Goal: Navigation & Orientation: Find specific page/section

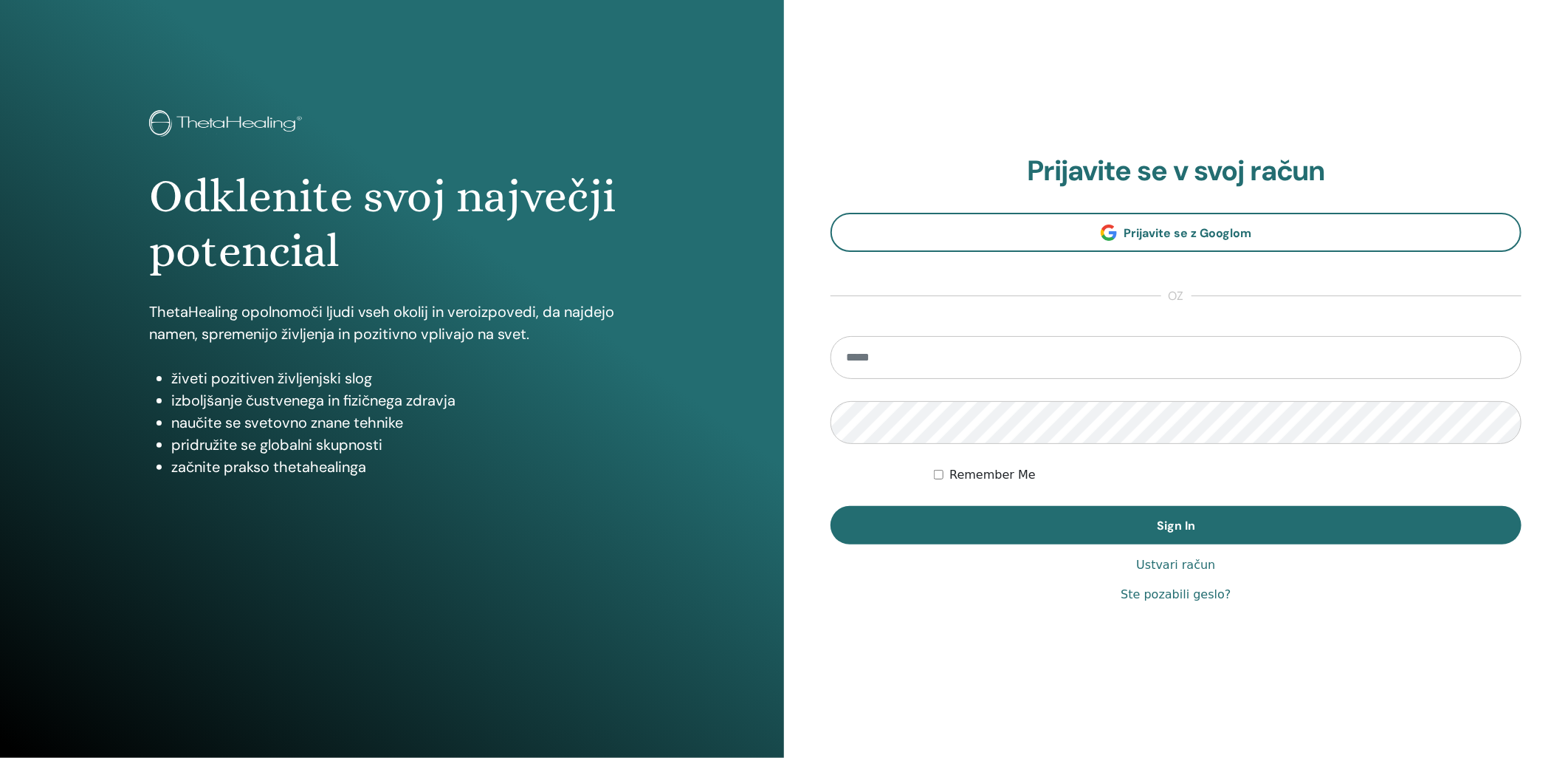
click at [916, 357] on input "email" at bounding box center [1176, 358] width 691 height 43
type input "**********"
click at [830, 506] on button "Sign In" at bounding box center [1176, 525] width 691 height 38
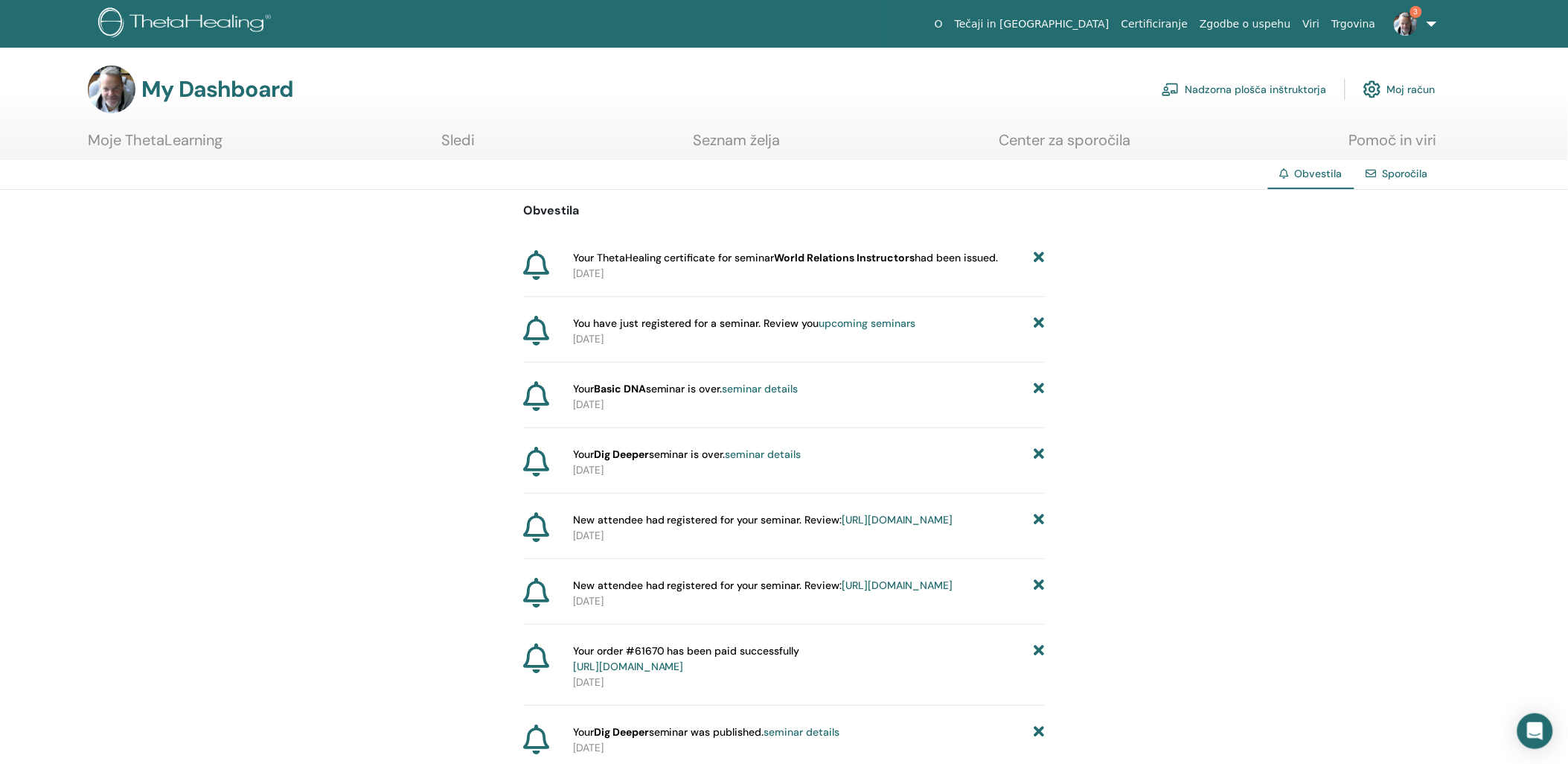
click at [1207, 87] on link "Nadzorna plošča inštruktorja" at bounding box center [1244, 89] width 165 height 33
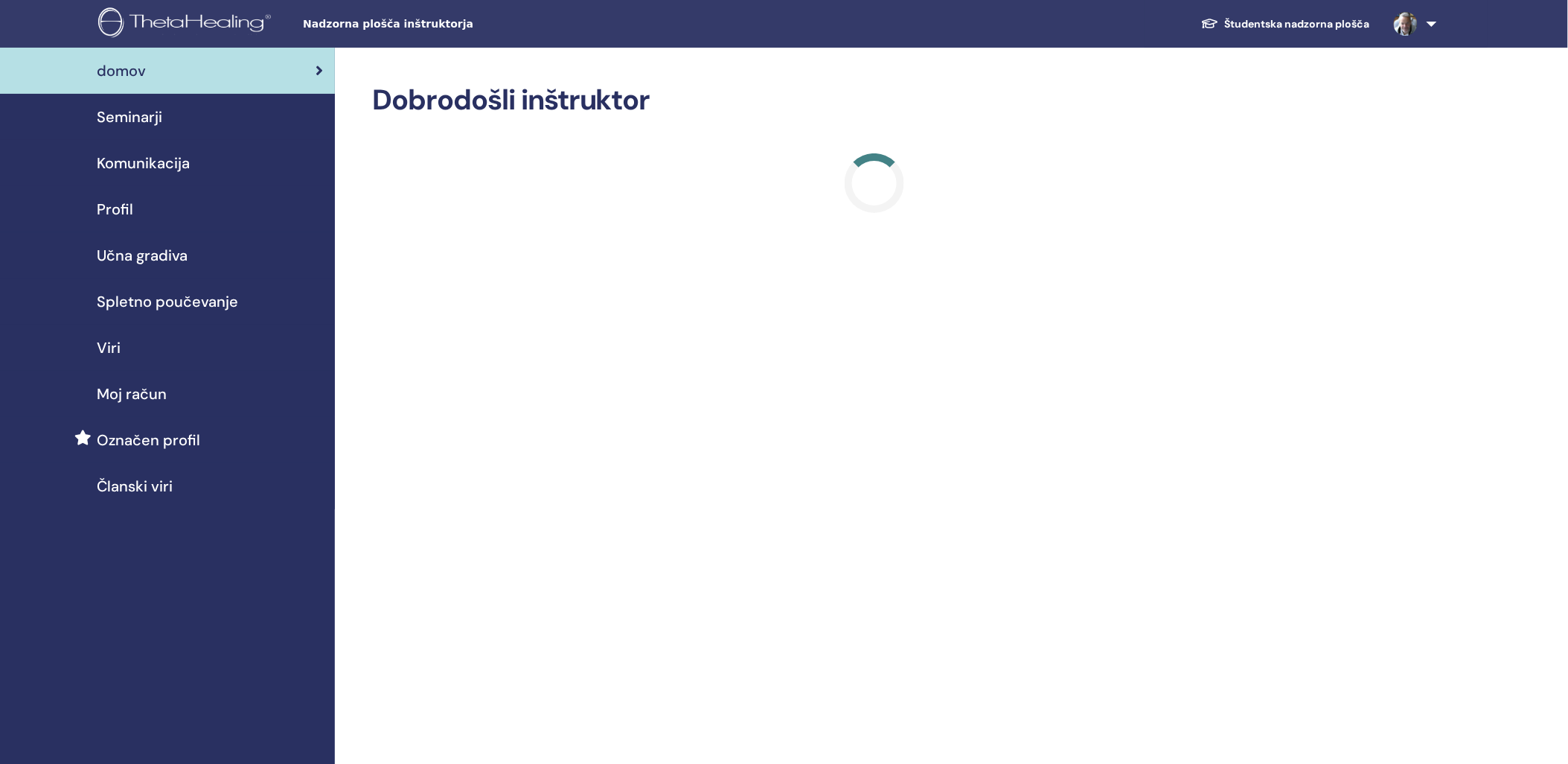
click at [1345, 22] on link "Študentska nadzorna plošča" at bounding box center [1286, 24] width 193 height 28
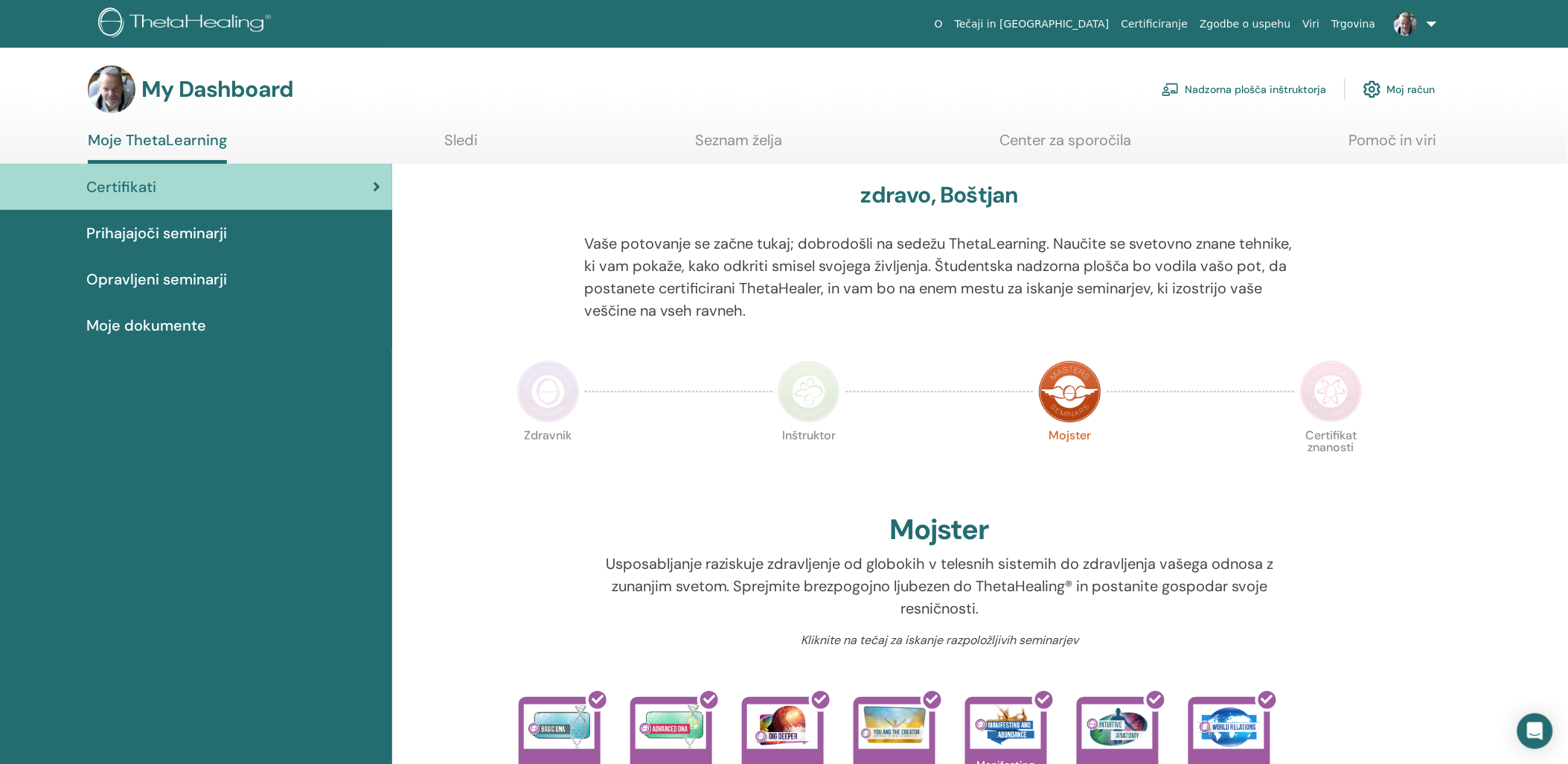
click at [188, 229] on span "Prihajajoči seminarji" at bounding box center [157, 233] width 141 height 22
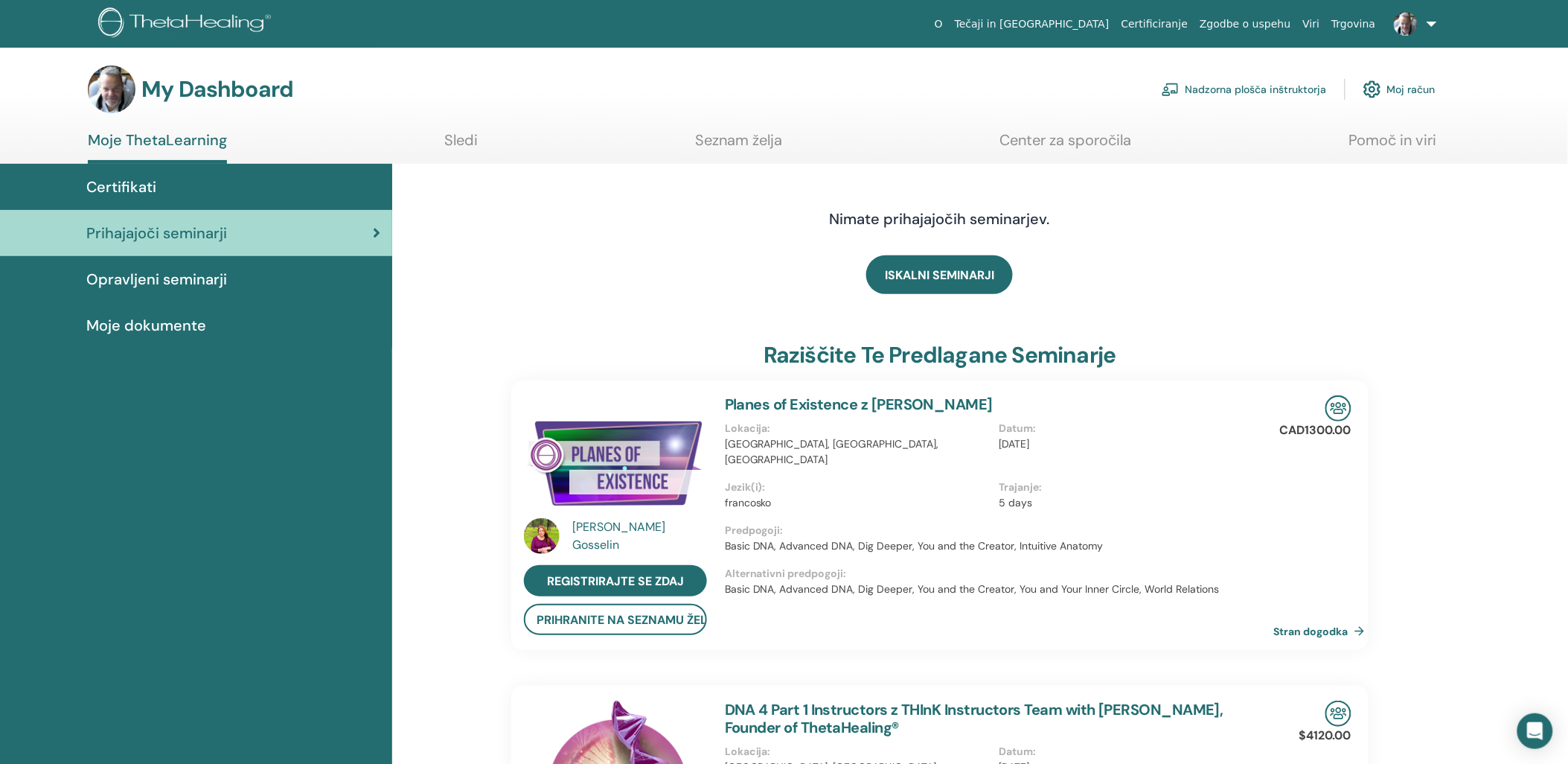
click at [177, 279] on span "Opravljeni seminarji" at bounding box center [157, 279] width 141 height 22
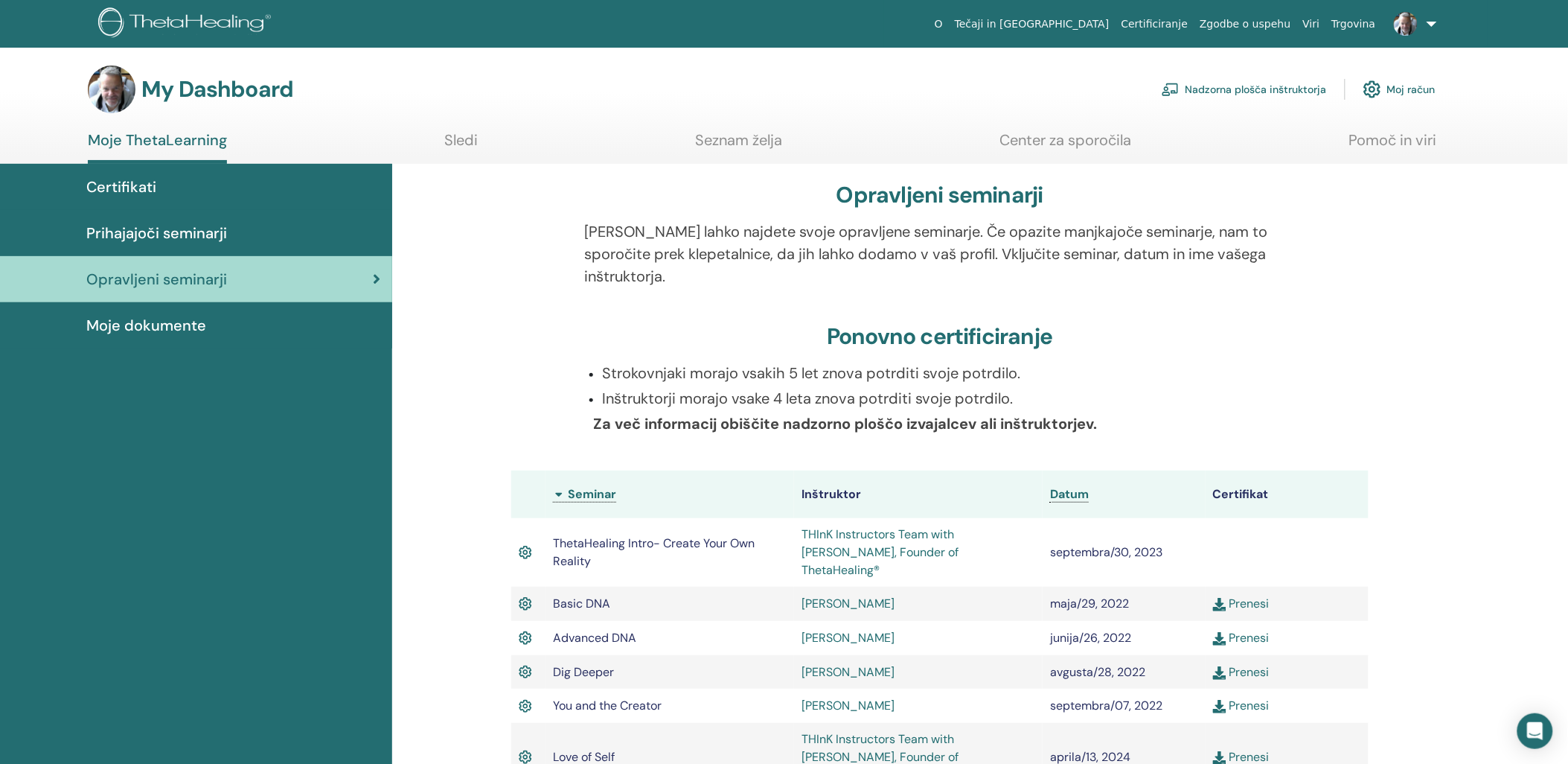
click at [173, 327] on span "Moje dokumente" at bounding box center [146, 325] width 120 height 22
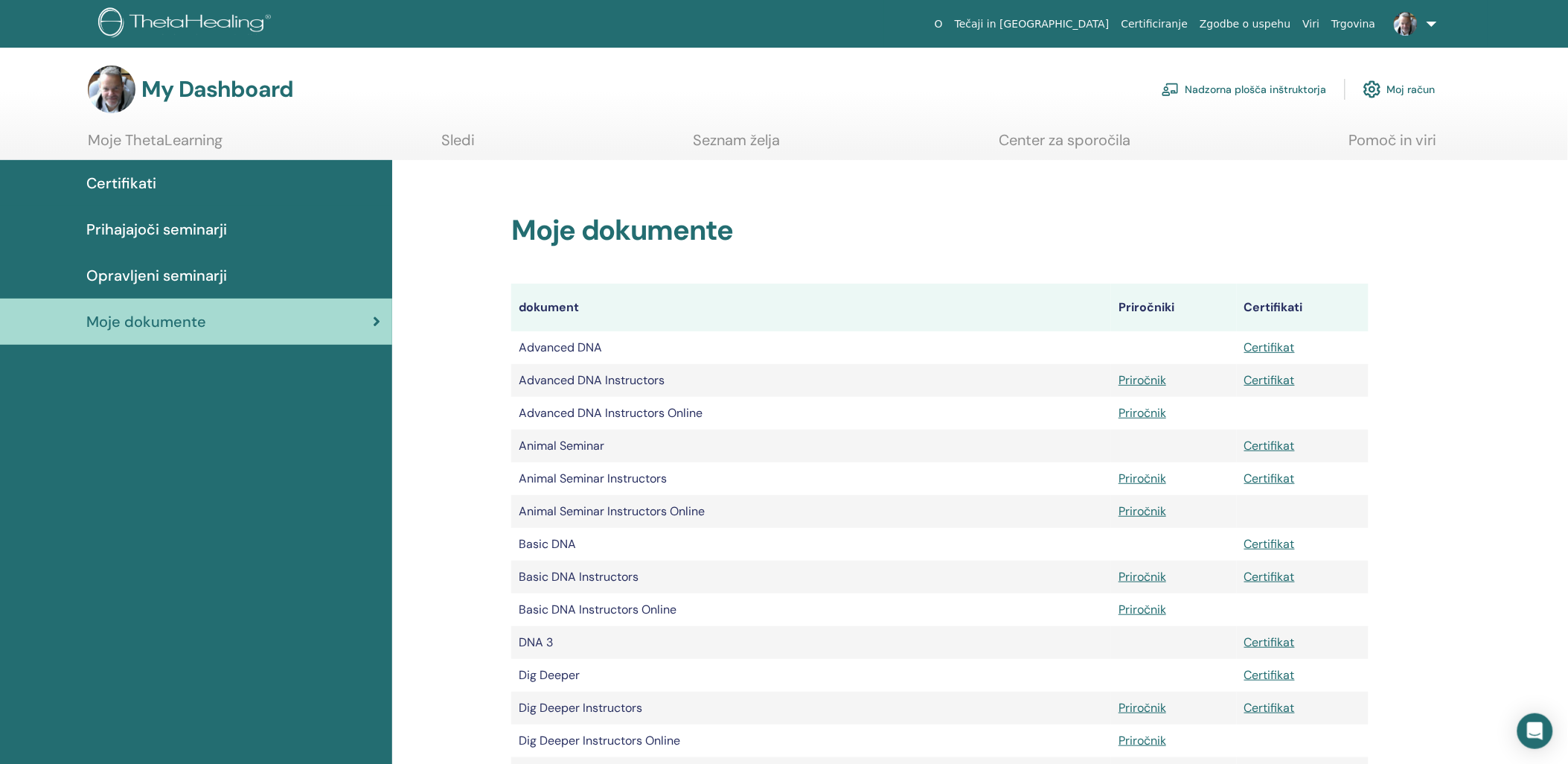
click at [1272, 77] on link "Nadzorna plošča inštruktorja" at bounding box center [1244, 89] width 165 height 33
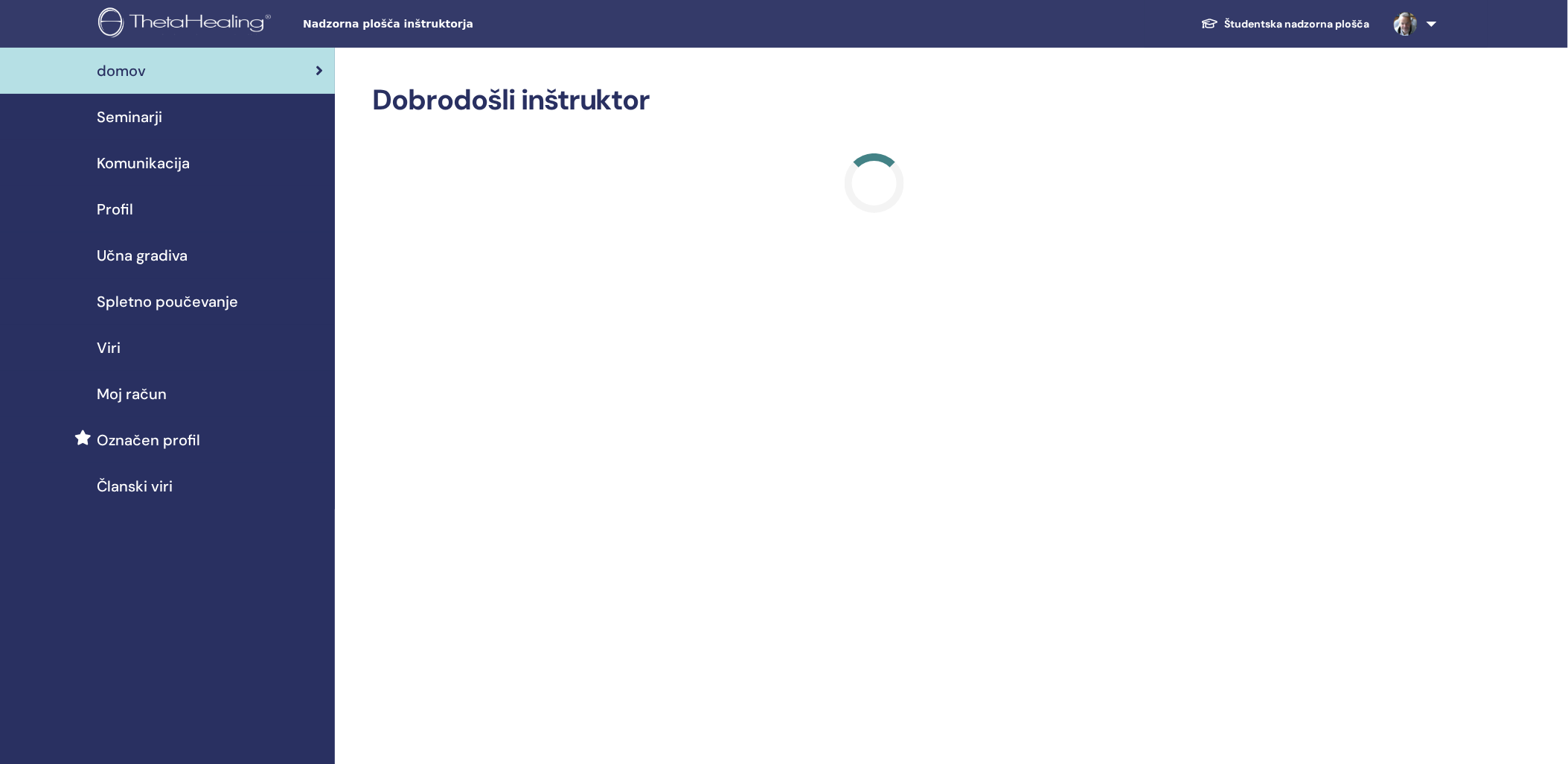
click at [129, 393] on span "Moj račun" at bounding box center [132, 393] width 70 height 22
click at [137, 122] on span "Seminarji" at bounding box center [129, 117] width 66 height 22
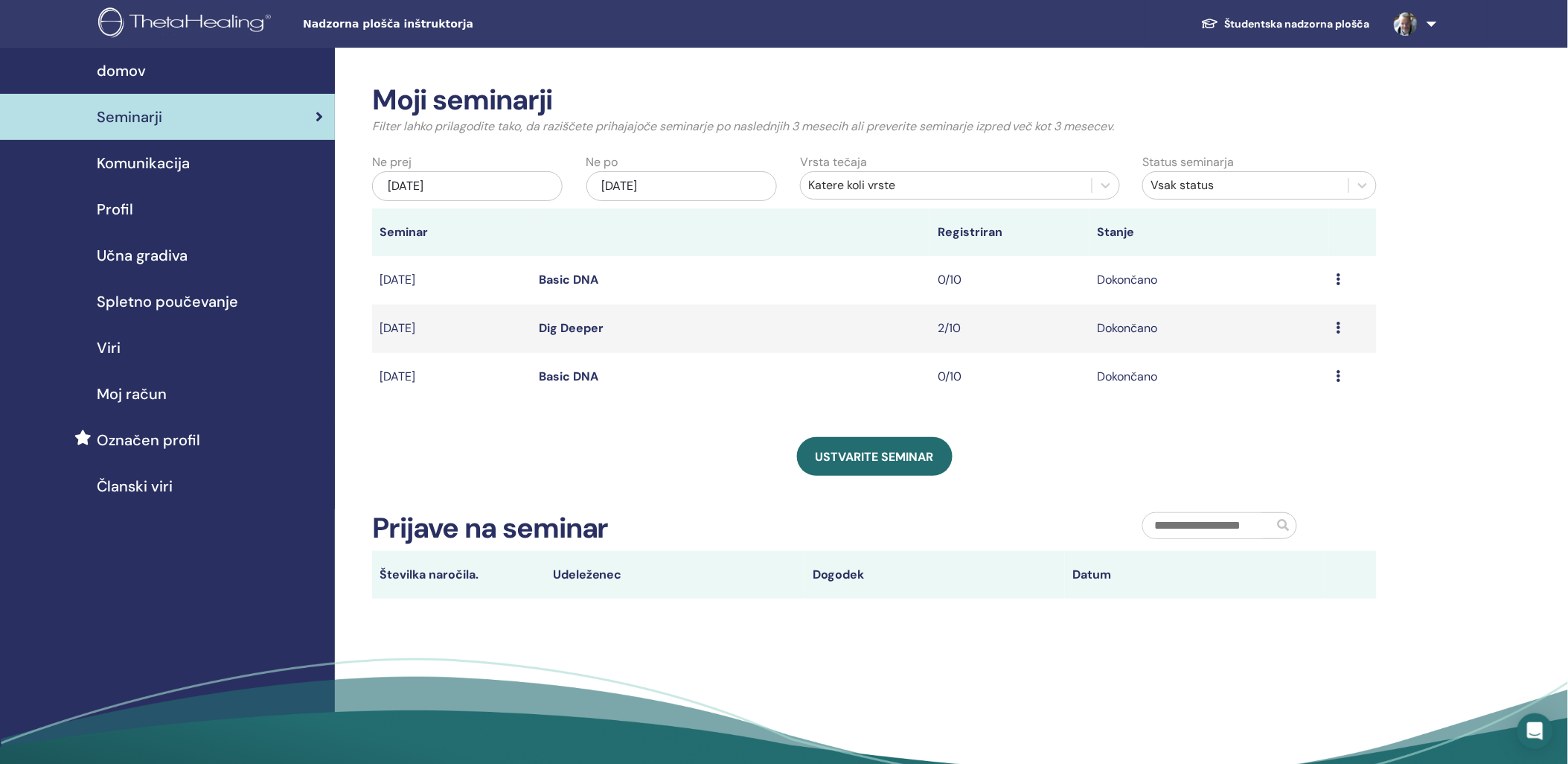
click at [154, 159] on span "Komunikacija" at bounding box center [143, 163] width 93 height 22
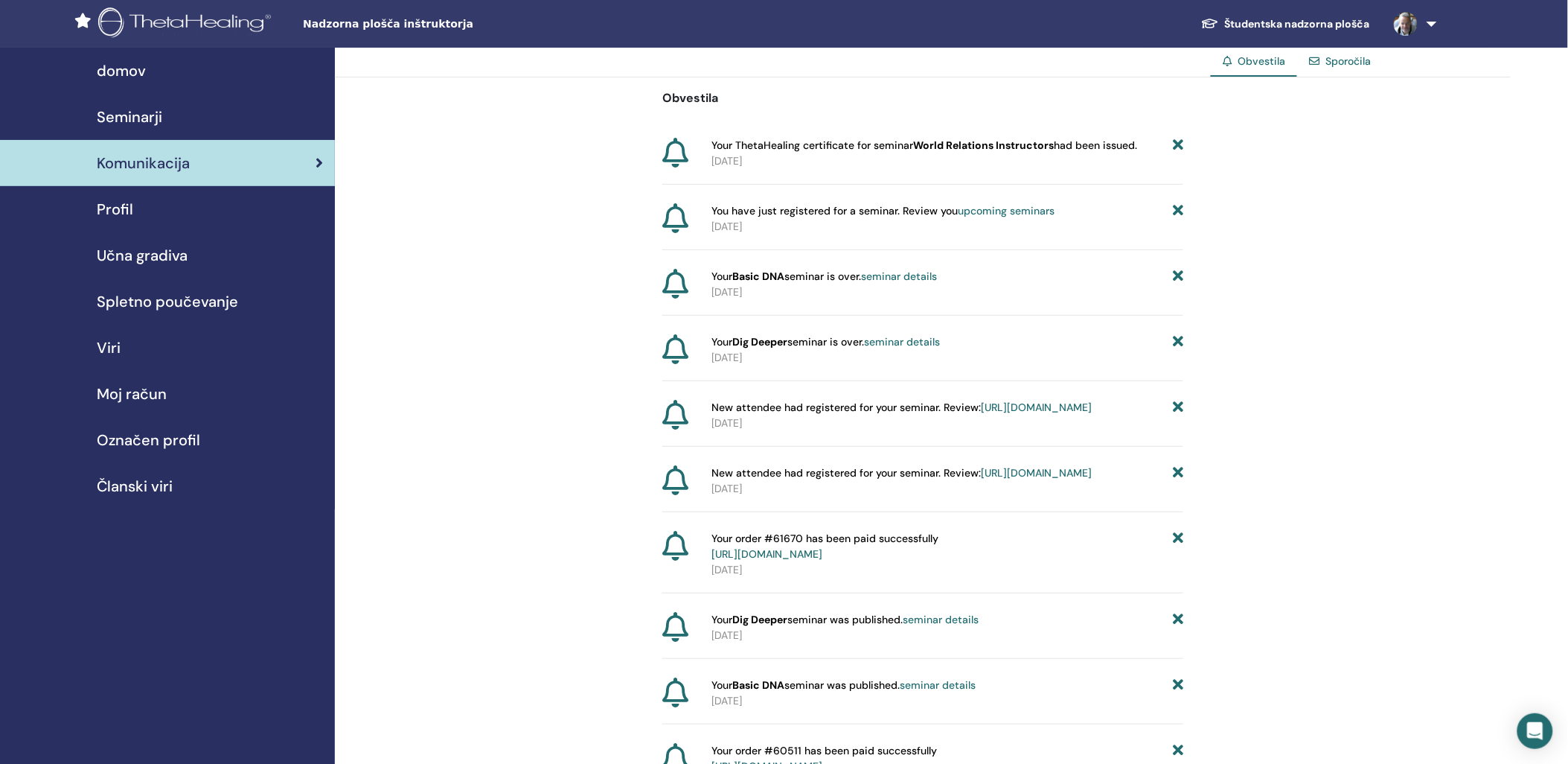
click at [115, 209] on span "Profil" at bounding box center [115, 209] width 36 height 22
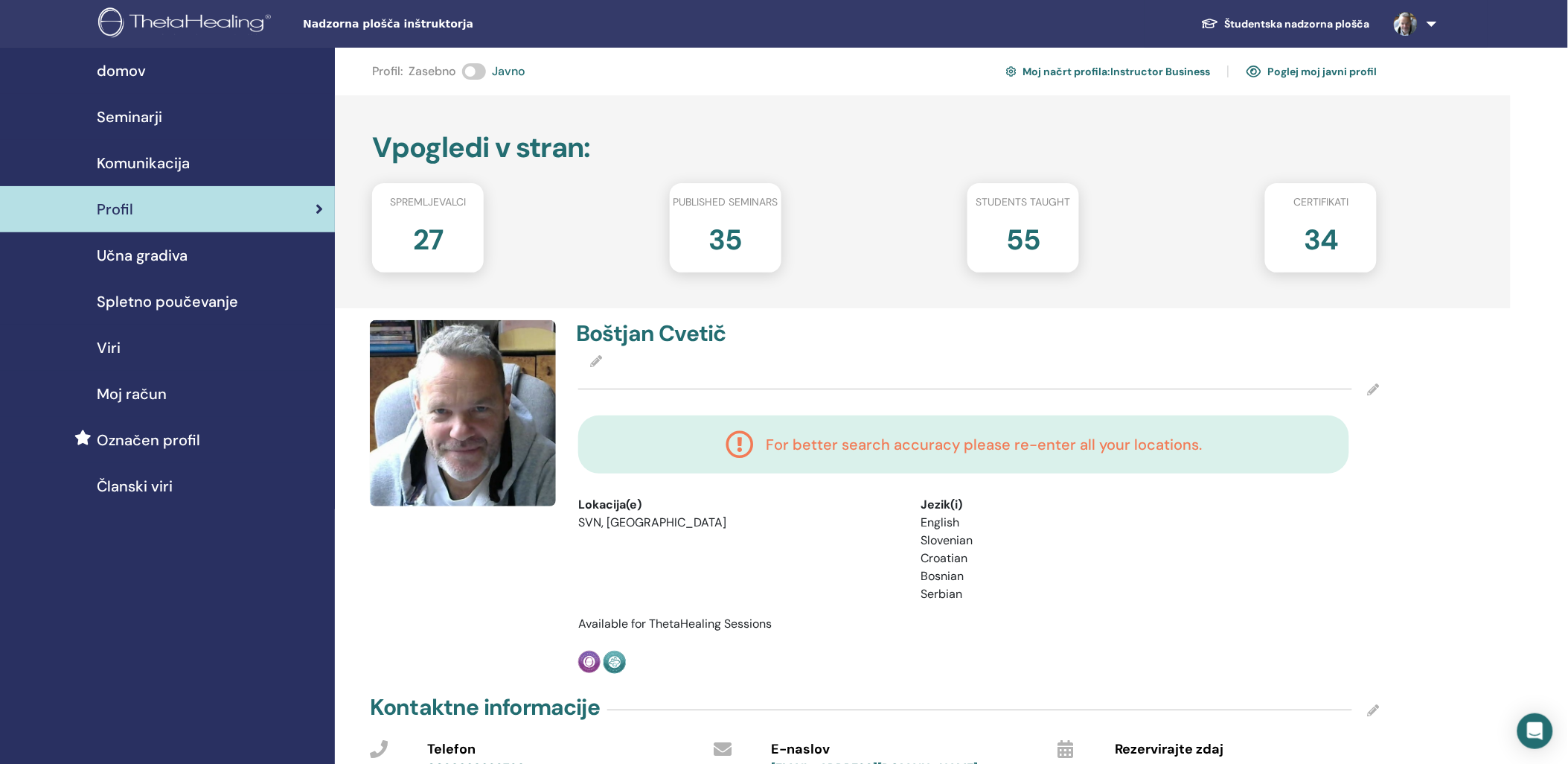
click at [1312, 19] on link "Študentska nadzorna plošča" at bounding box center [1286, 24] width 193 height 28
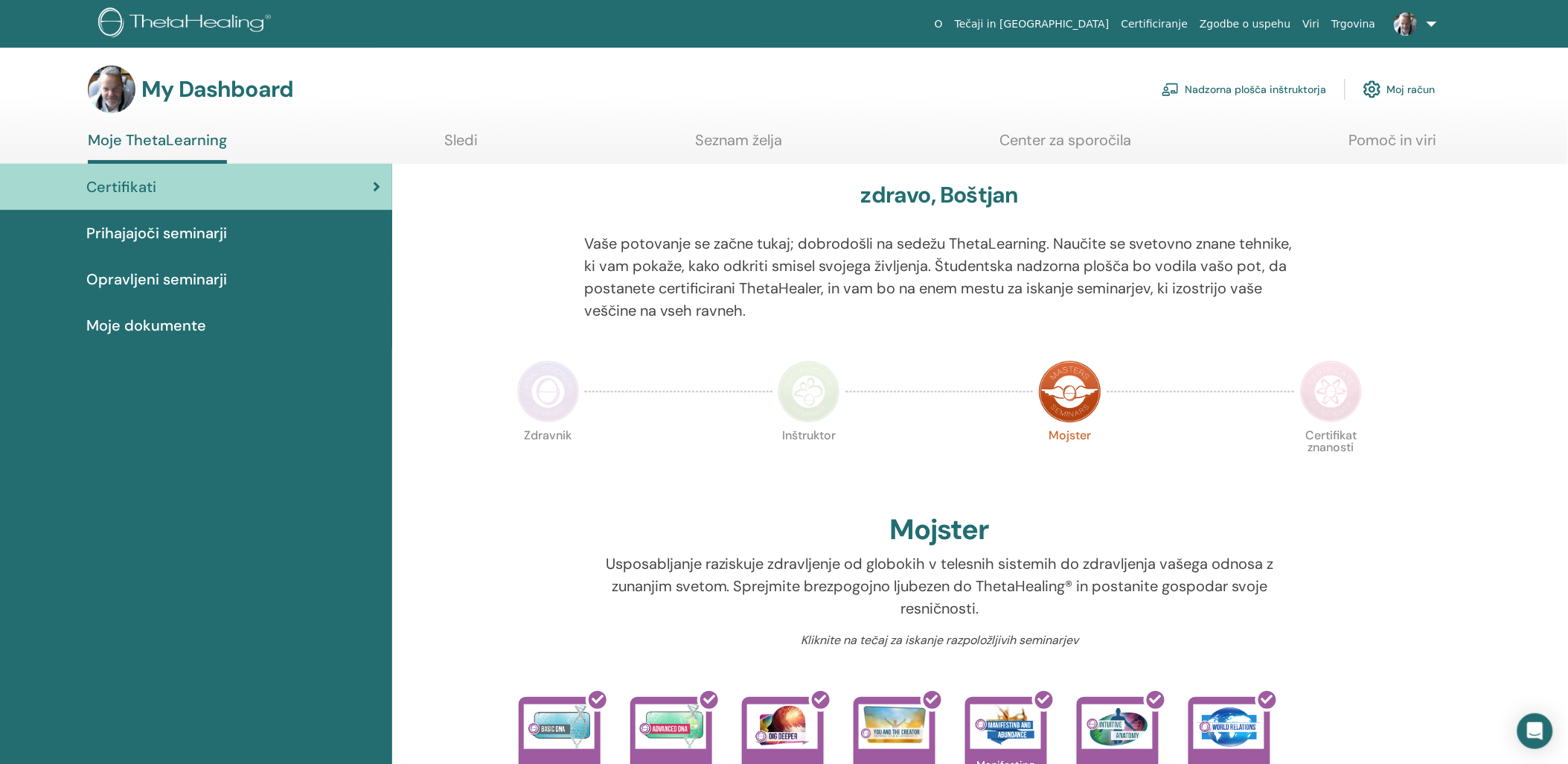
click at [1425, 87] on link "Moj račun" at bounding box center [1399, 89] width 72 height 33
click at [1400, 91] on link "Moj račun" at bounding box center [1399, 89] width 72 height 33
click at [146, 328] on span "Moje dokumente" at bounding box center [146, 325] width 120 height 22
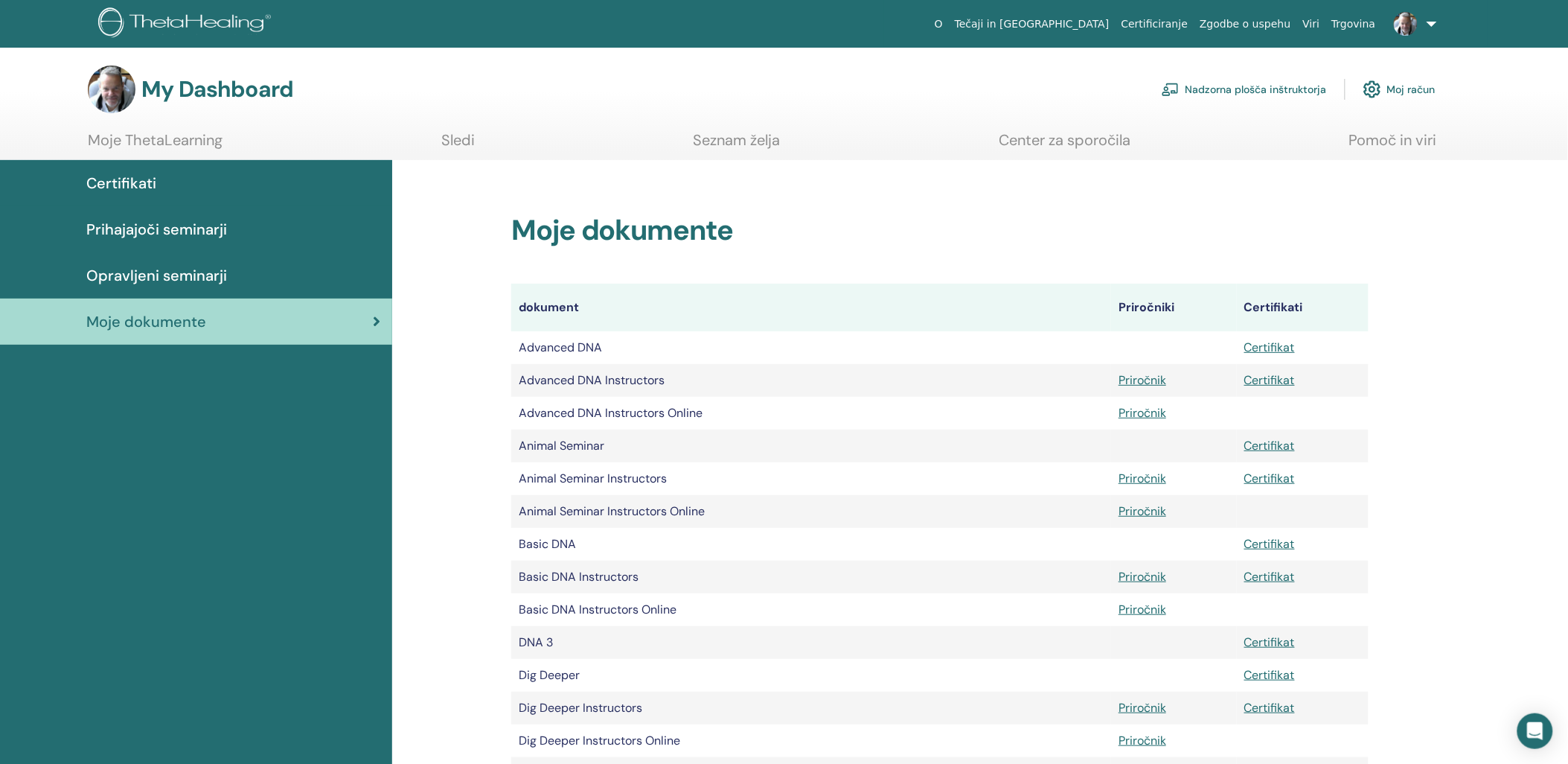
click at [1065, 139] on link "Center za sporočila" at bounding box center [1065, 146] width 132 height 29
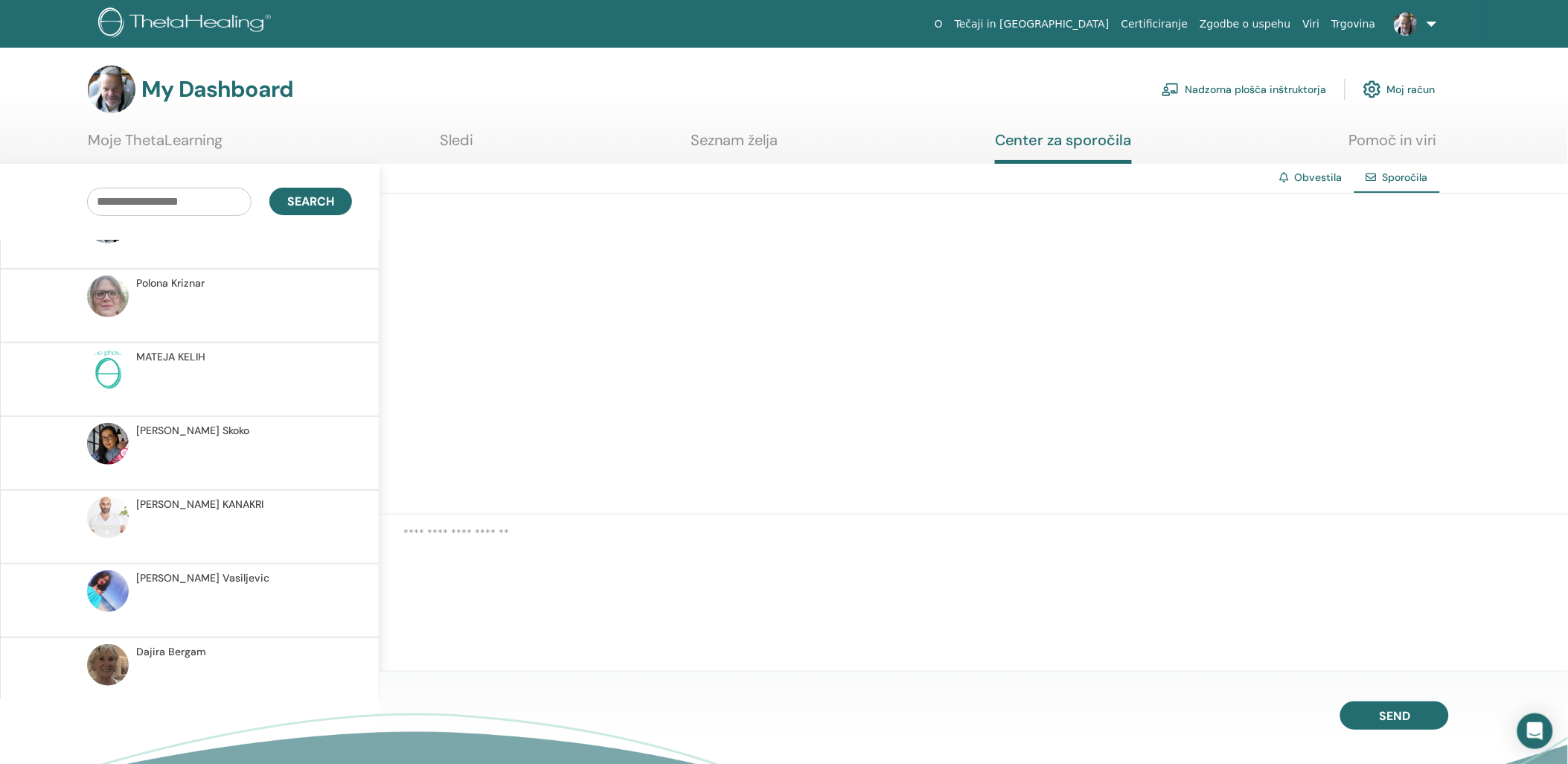
click at [1410, 21] on img at bounding box center [1405, 23] width 24 height 24
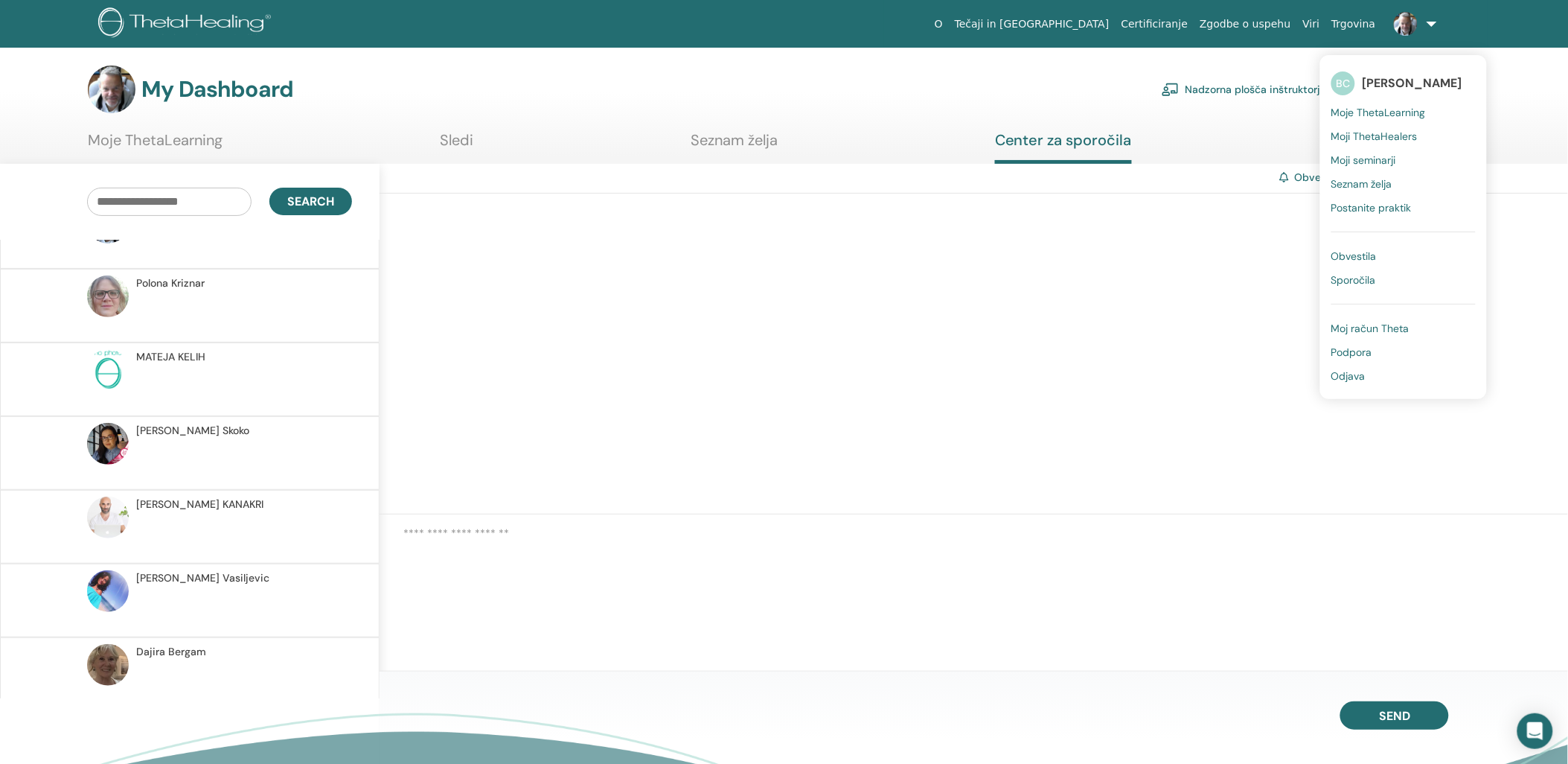
click at [1392, 111] on span "Moje ThetaLearning" at bounding box center [1378, 112] width 94 height 13
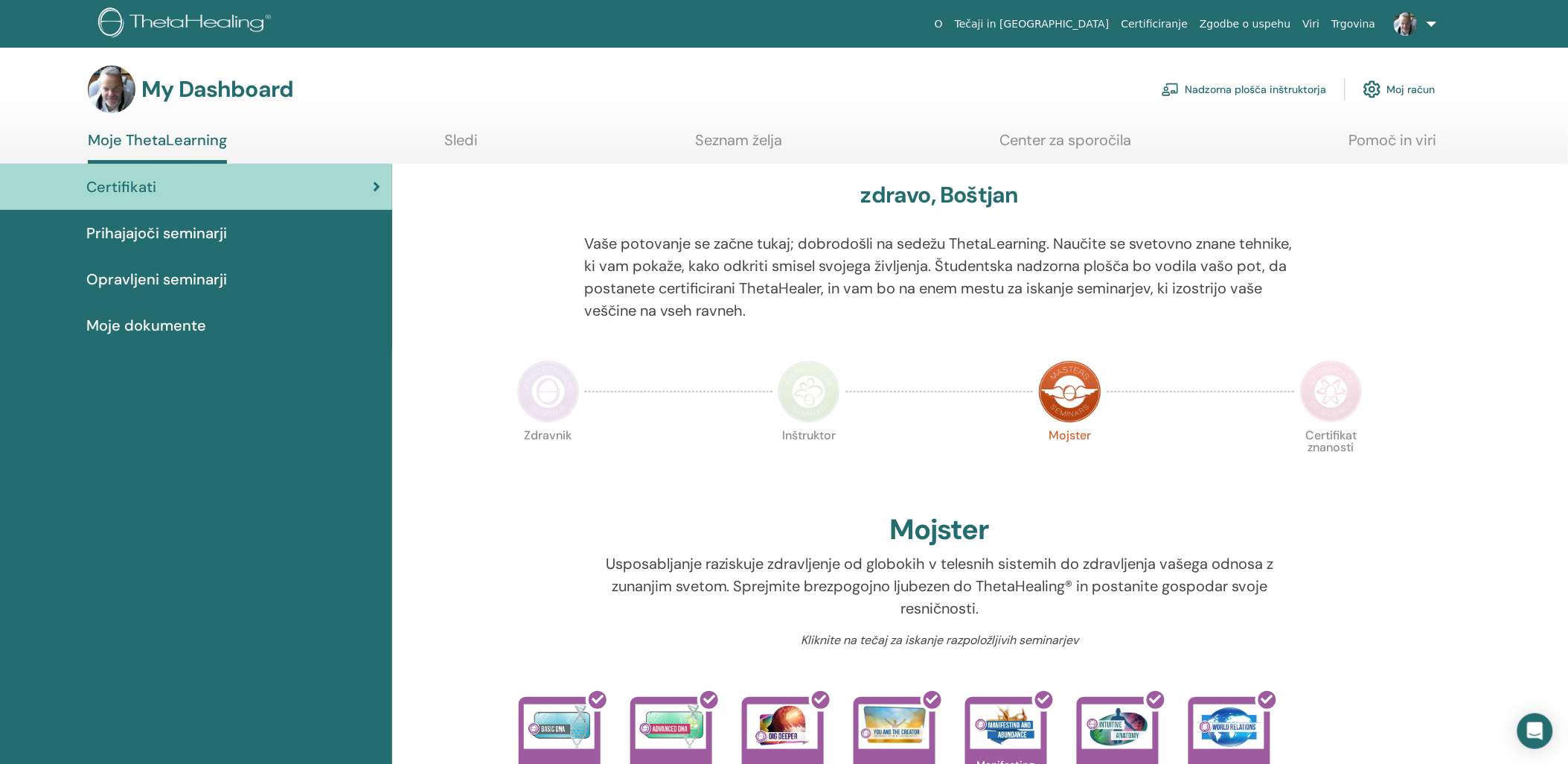
click at [1417, 26] on img at bounding box center [1405, 23] width 24 height 24
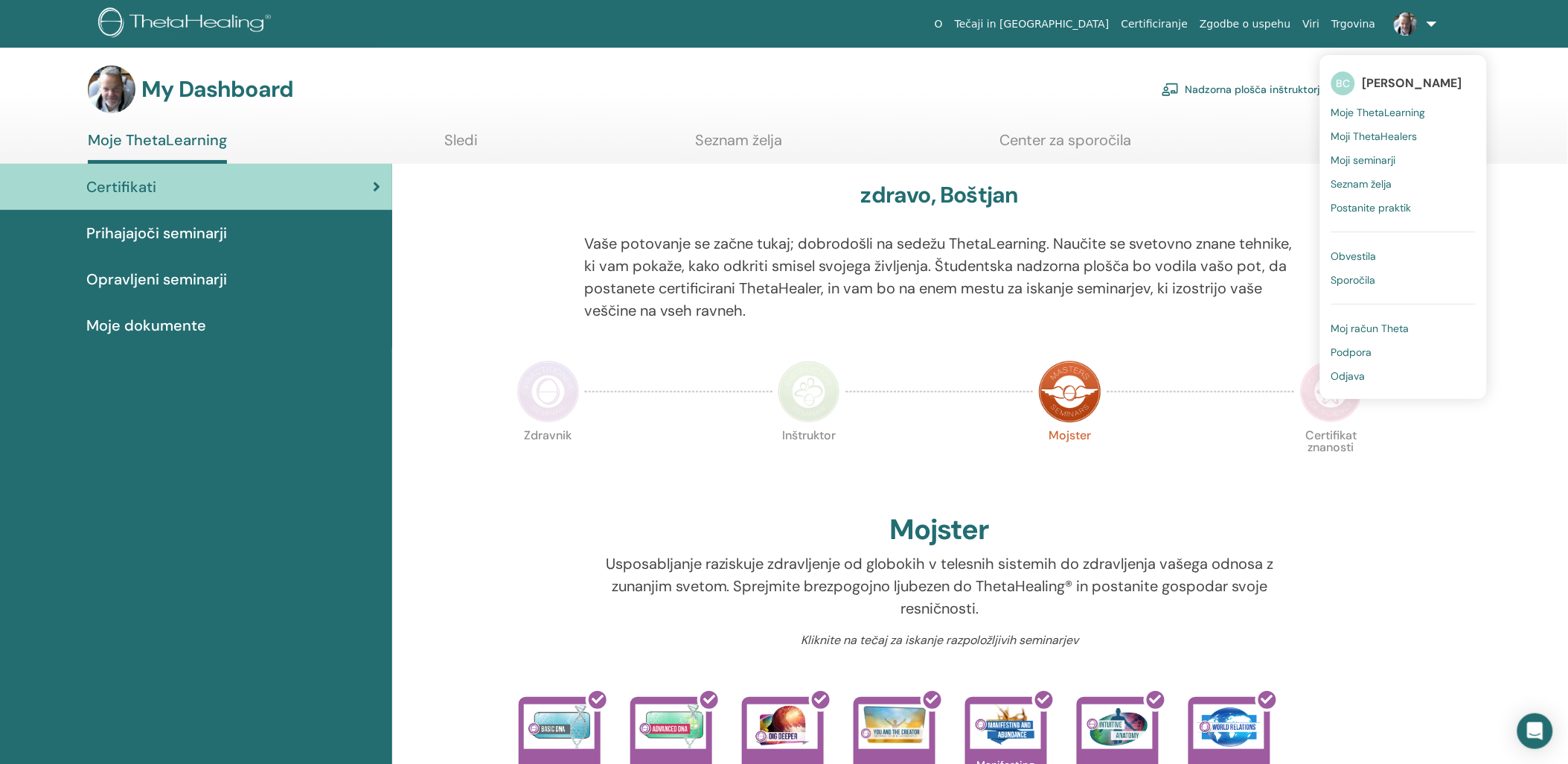
click at [1363, 327] on span "Moj račun Theta" at bounding box center [1370, 327] width 78 height 13
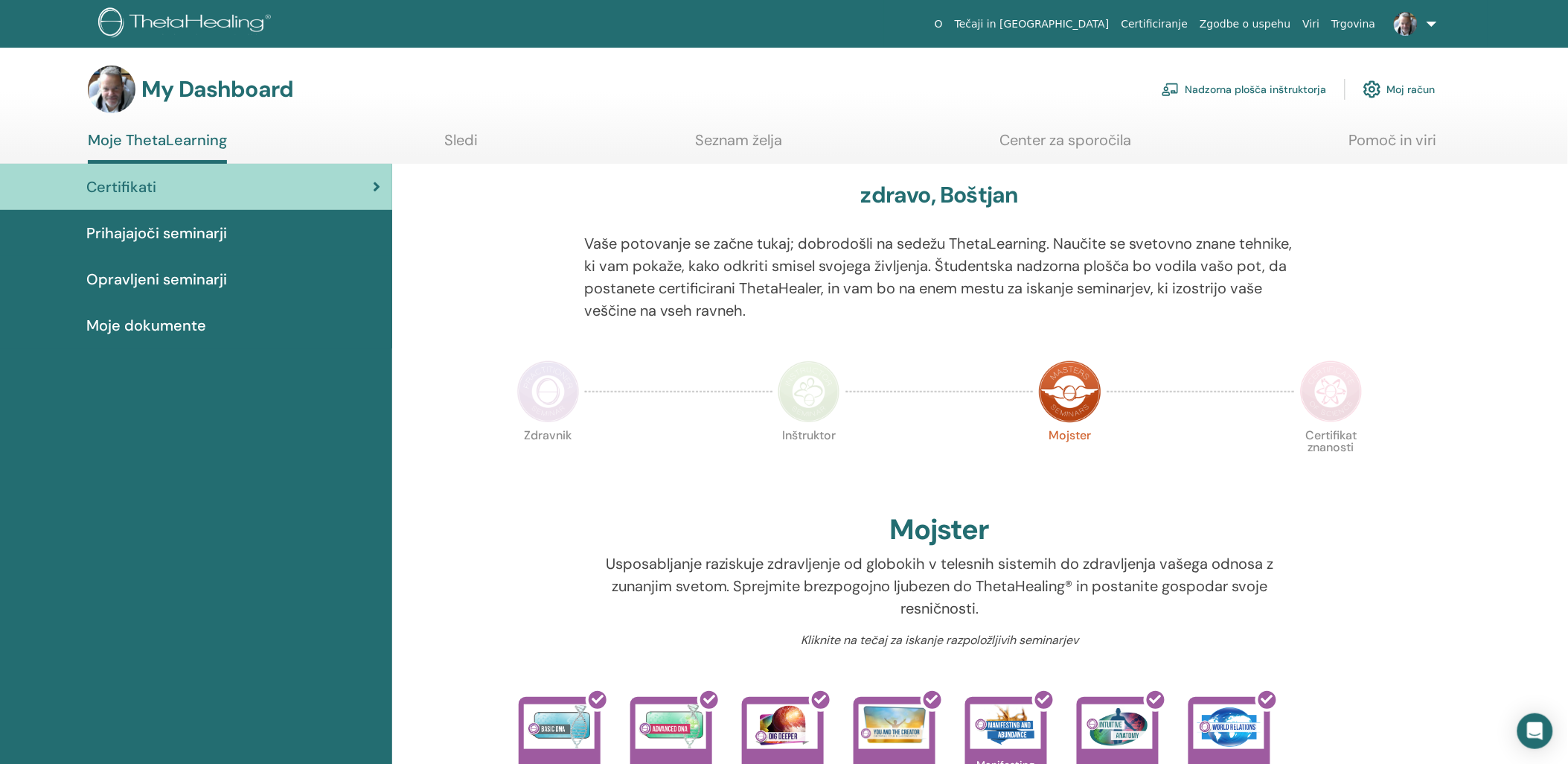
click at [464, 145] on link "Sledi" at bounding box center [460, 146] width 33 height 29
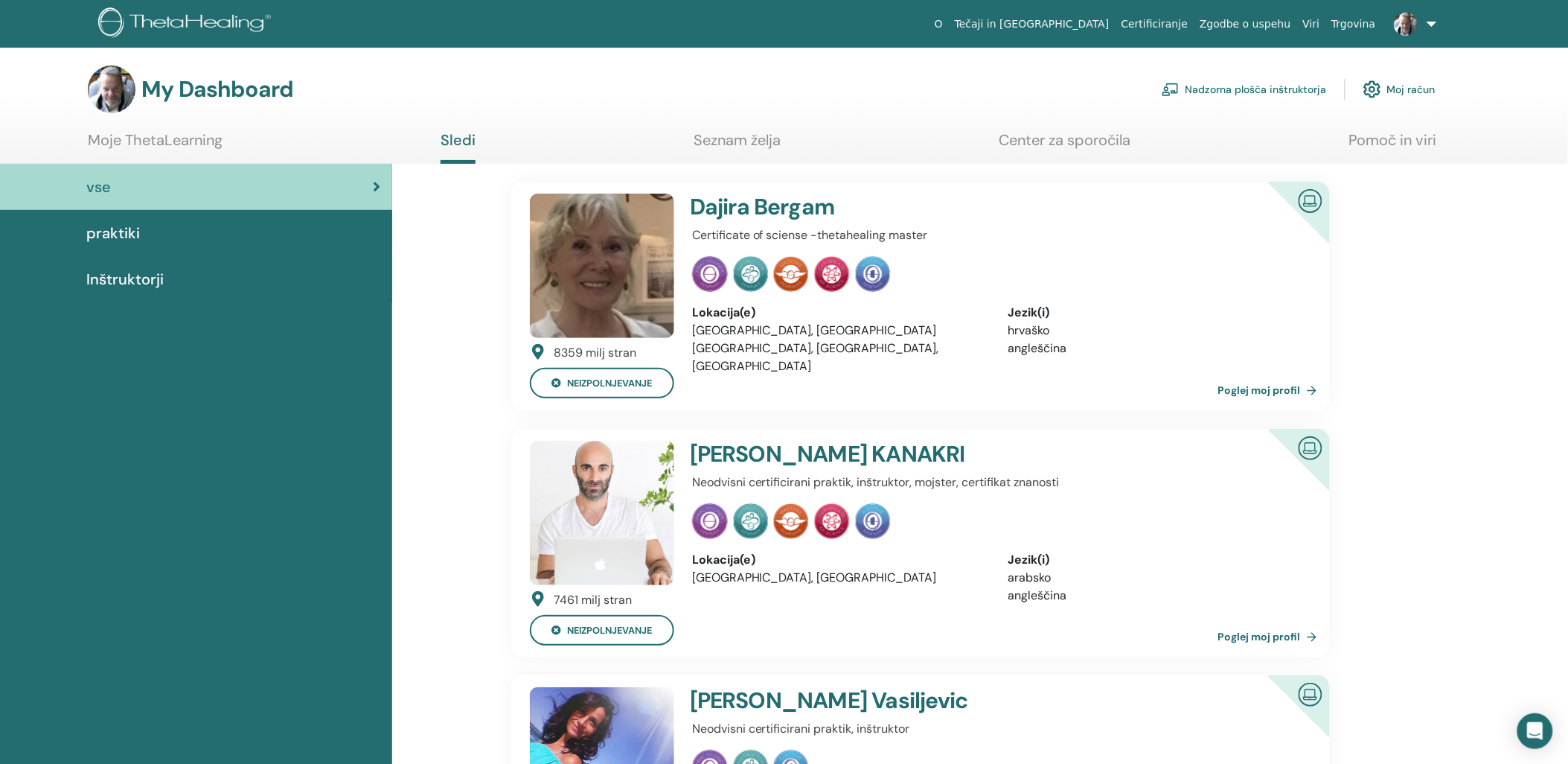
click at [1268, 82] on link "Nadzorna plošča inštruktorja" at bounding box center [1244, 89] width 165 height 33
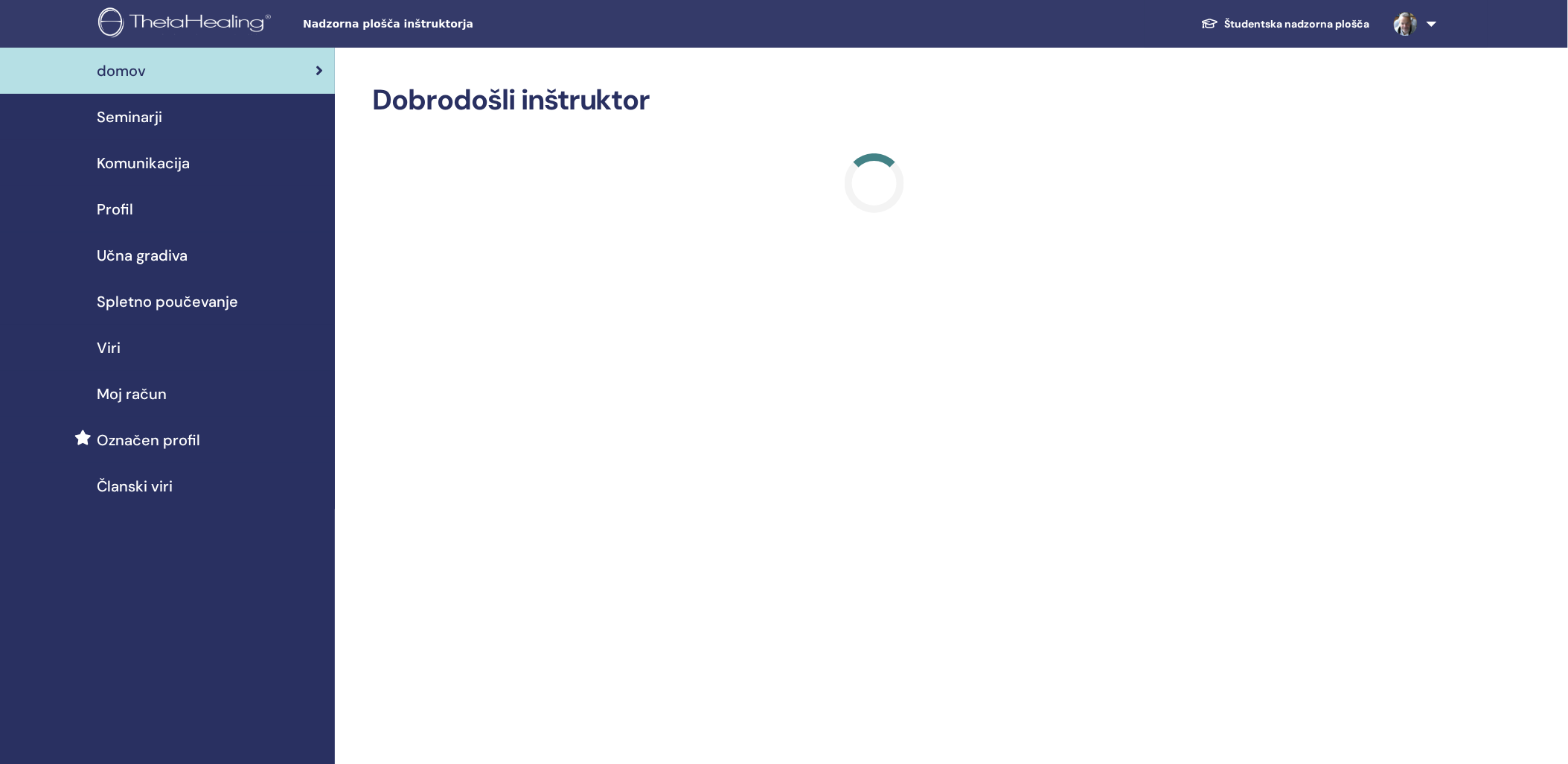
click at [107, 348] on span "Viri" at bounding box center [108, 348] width 24 height 22
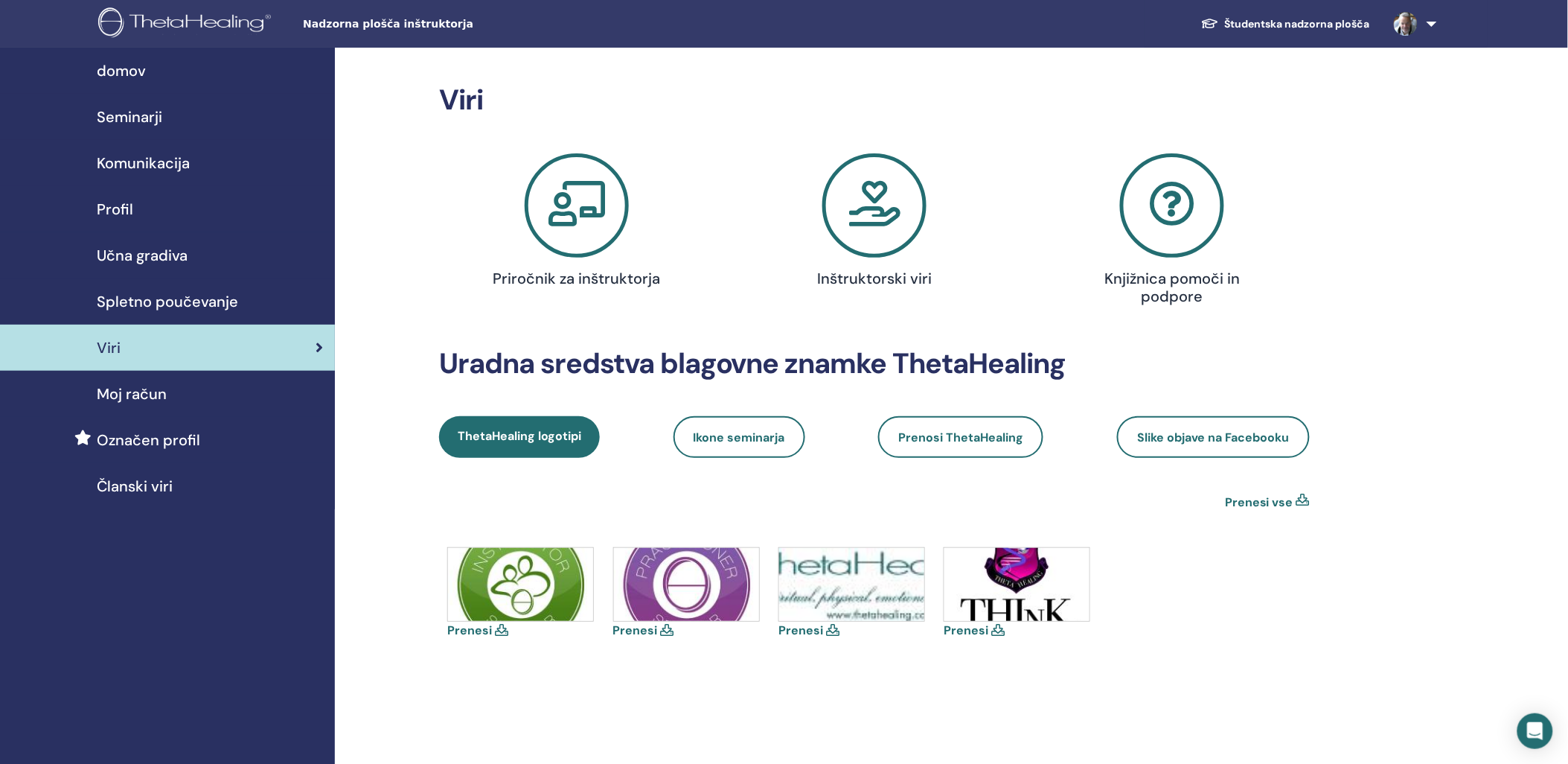
click at [136, 390] on span "Moj račun" at bounding box center [132, 393] width 70 height 22
click at [177, 293] on span "Spletno poučevanje" at bounding box center [167, 301] width 142 height 22
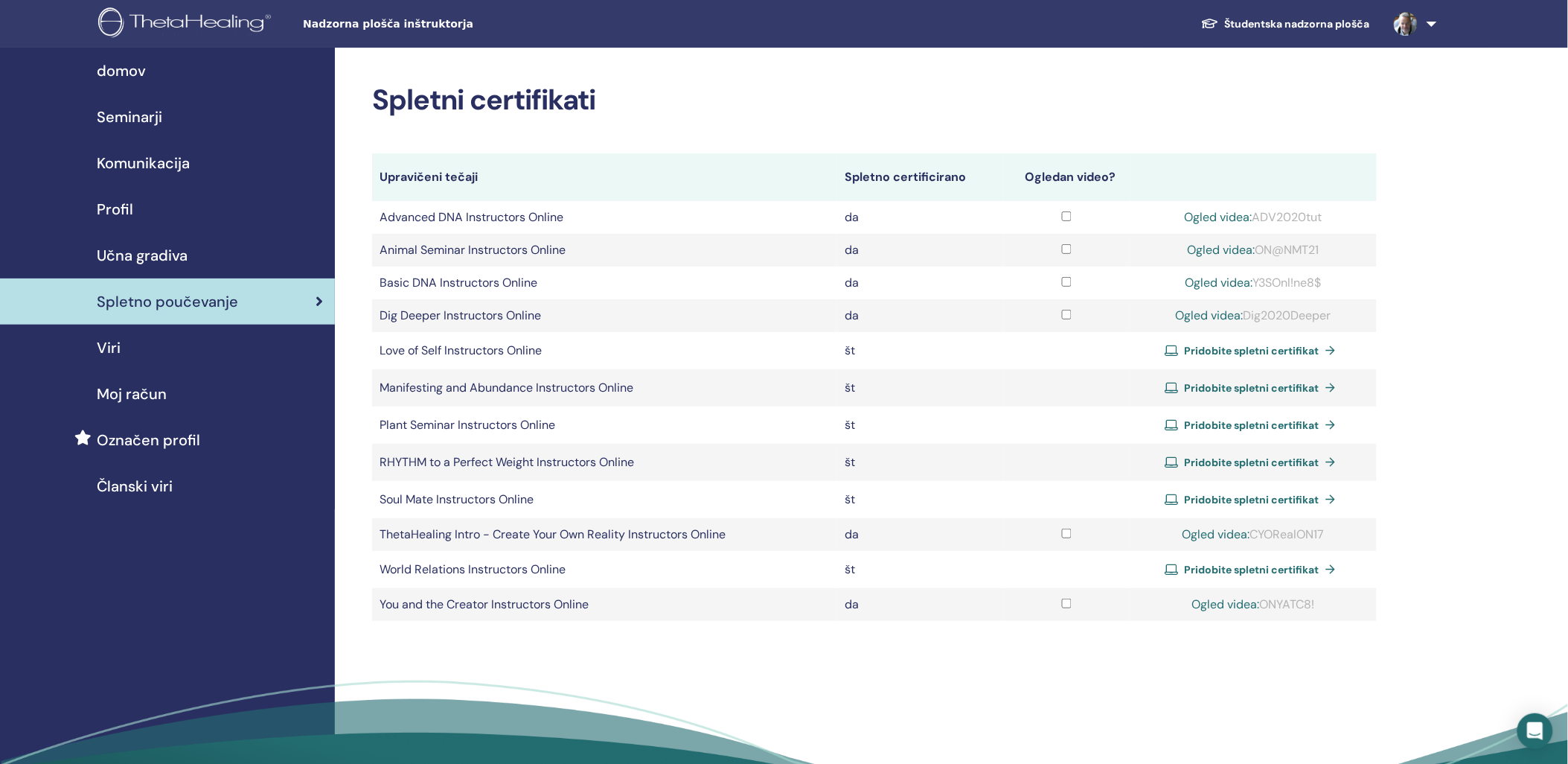
click at [124, 63] on span "domov" at bounding box center [121, 70] width 49 height 22
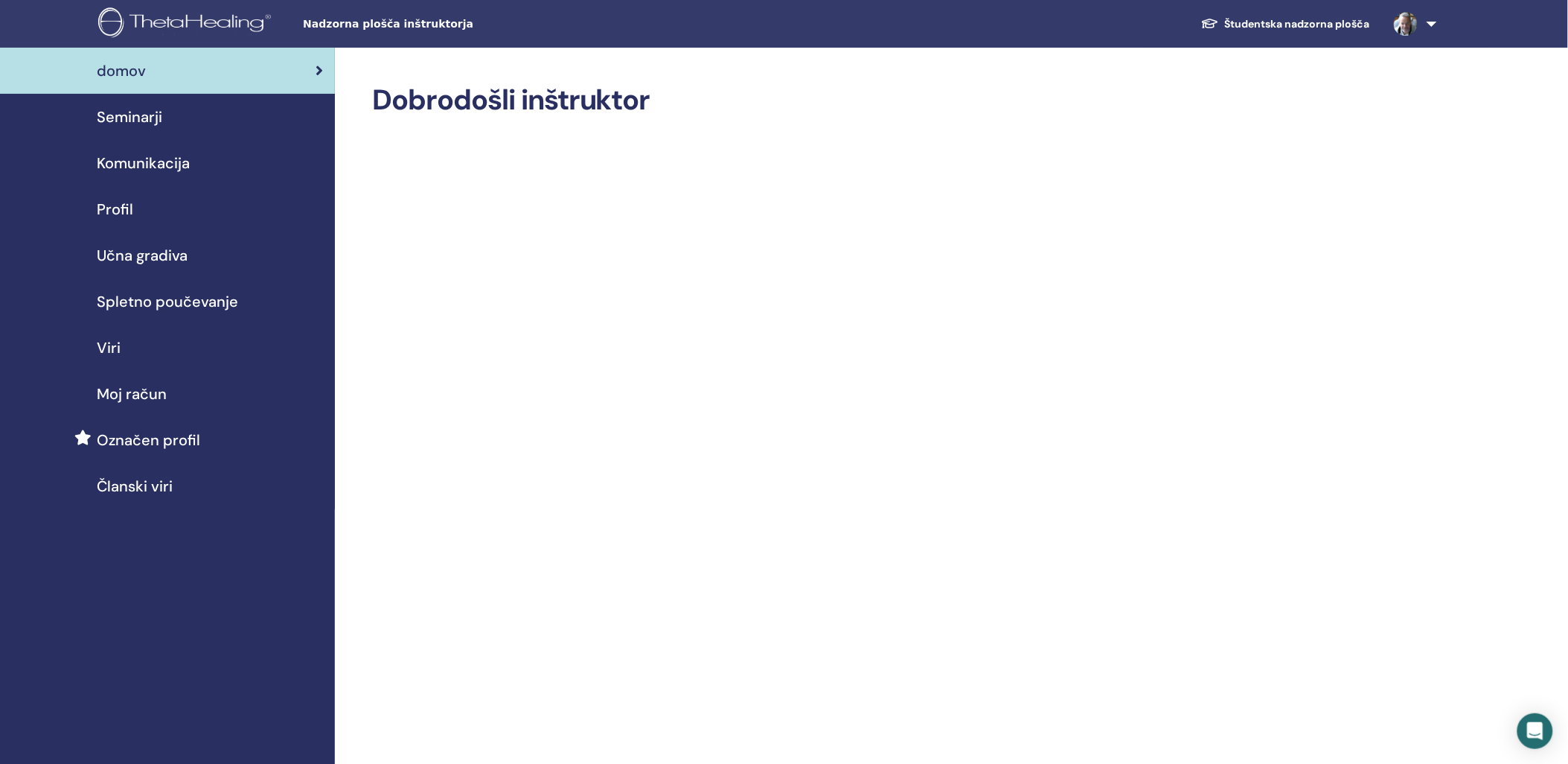
click at [1440, 22] on link at bounding box center [1412, 24] width 61 height 48
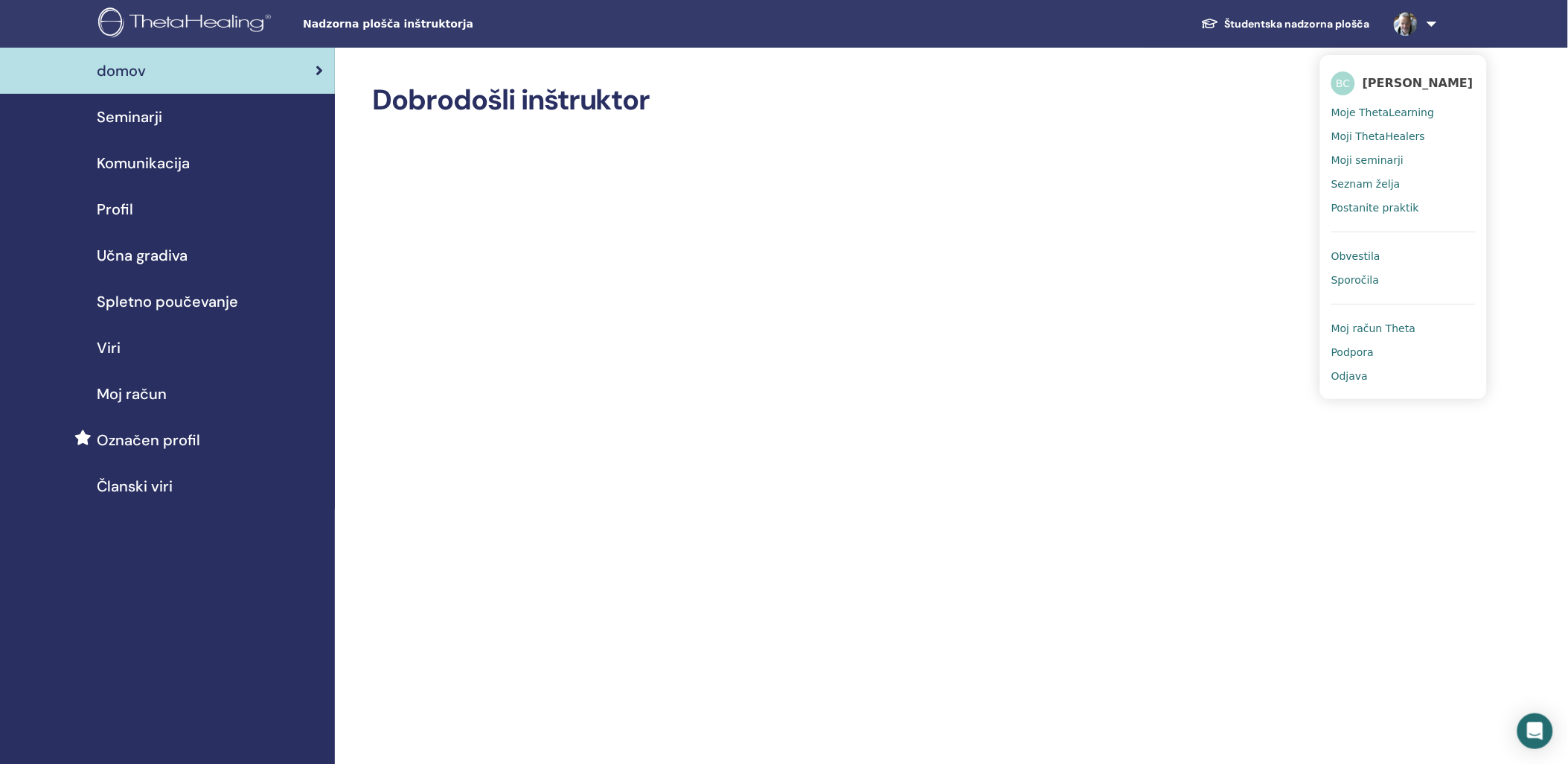
click at [1357, 157] on span "Moji seminarji" at bounding box center [1367, 159] width 72 height 13
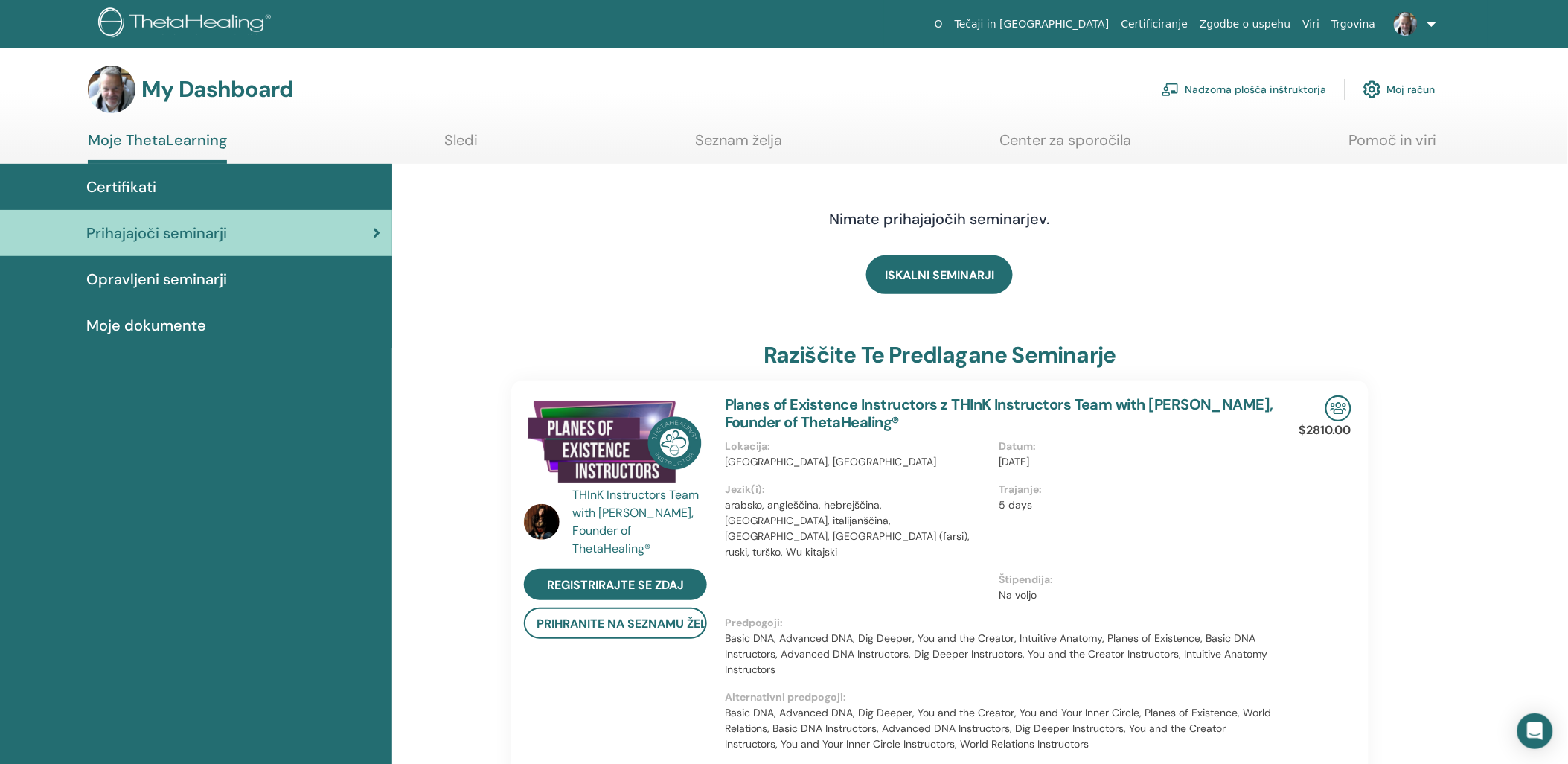
click at [1375, 144] on link "Pomoč in viri" at bounding box center [1393, 146] width 87 height 29
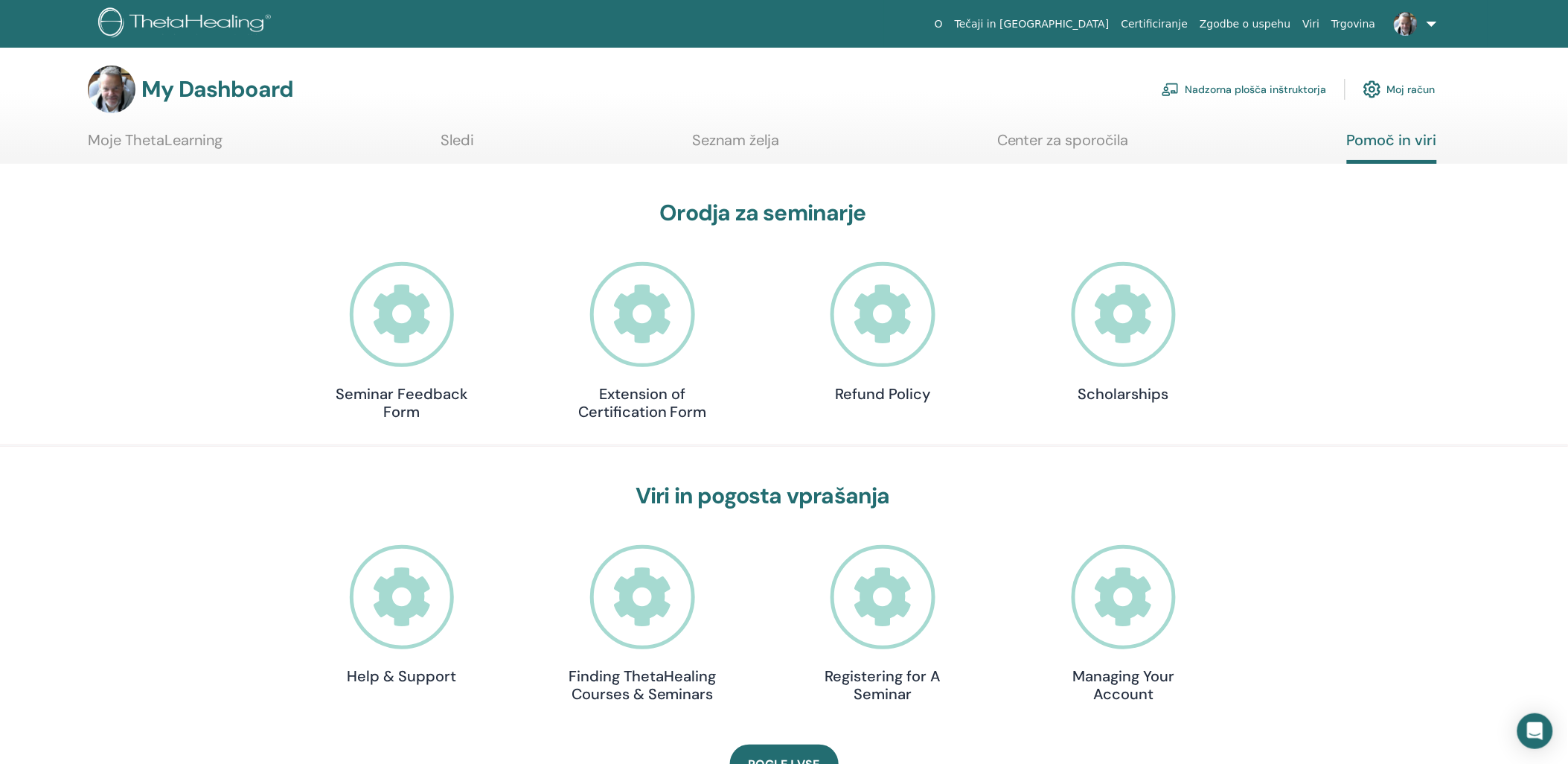
click at [1256, 84] on link "Nadzorna plošča inštruktorja" at bounding box center [1244, 89] width 165 height 33
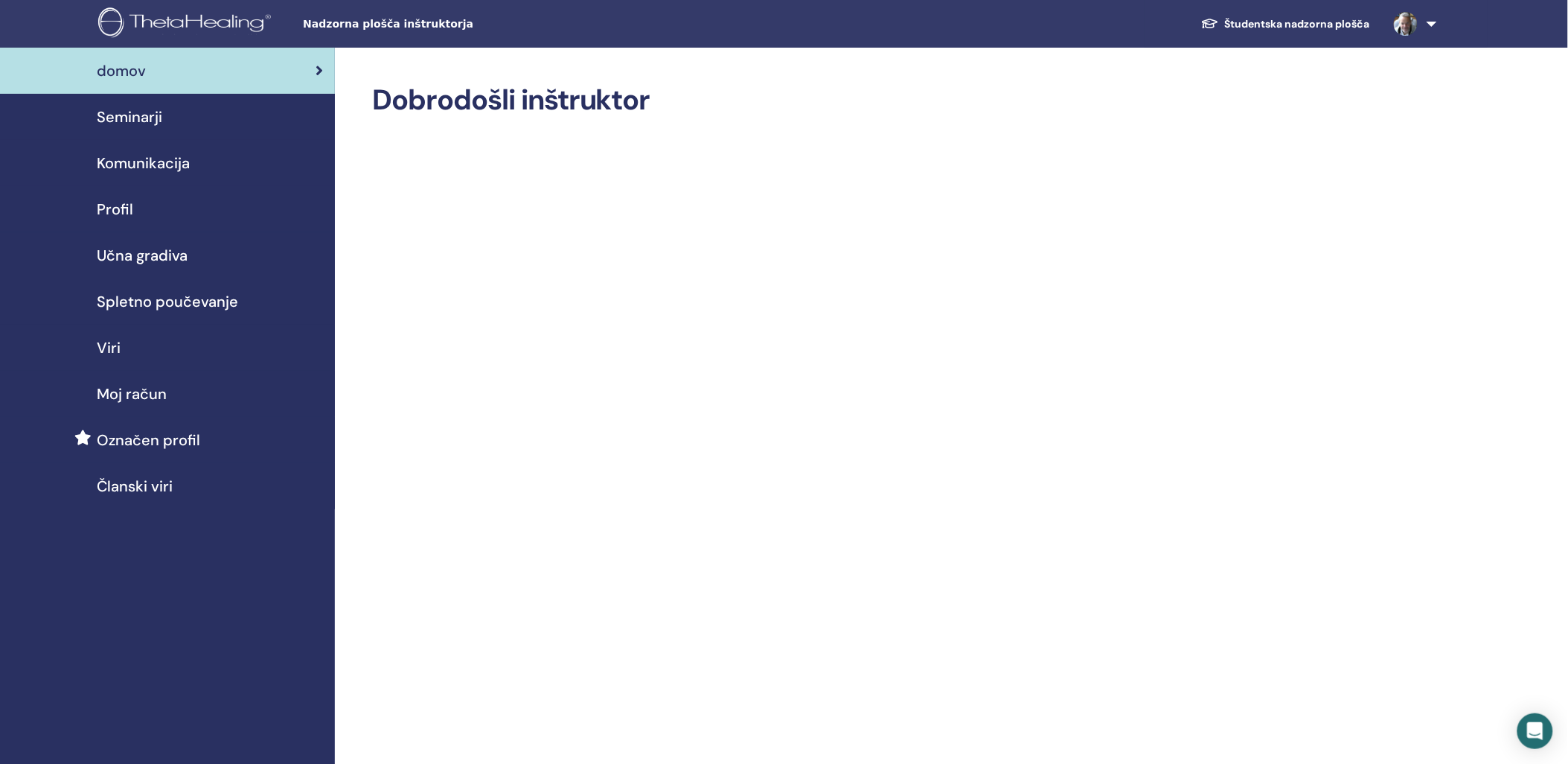
click at [101, 110] on span "Seminarji" at bounding box center [129, 117] width 66 height 22
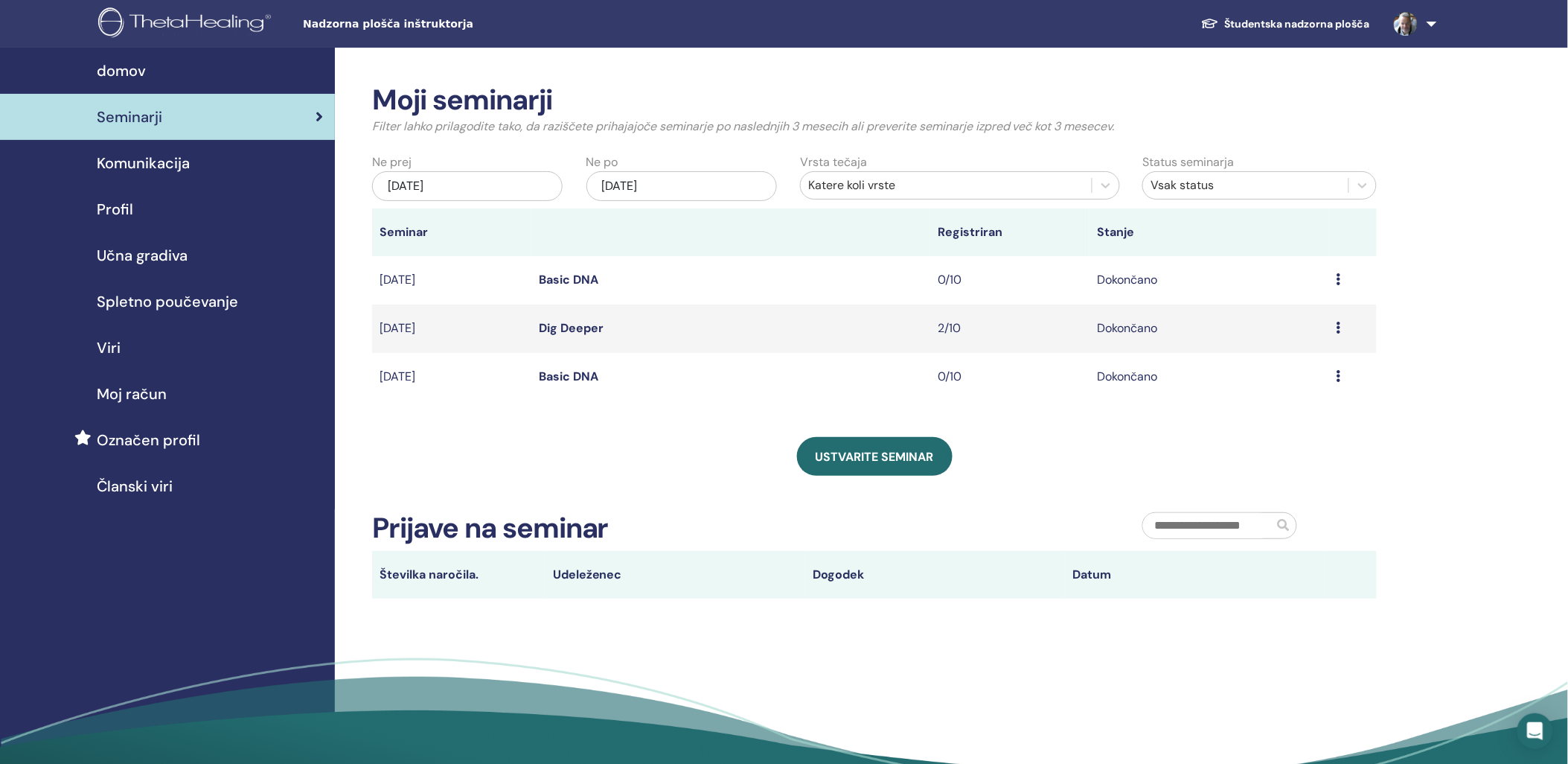
click at [145, 165] on span "Komunikacija" at bounding box center [143, 163] width 93 height 22
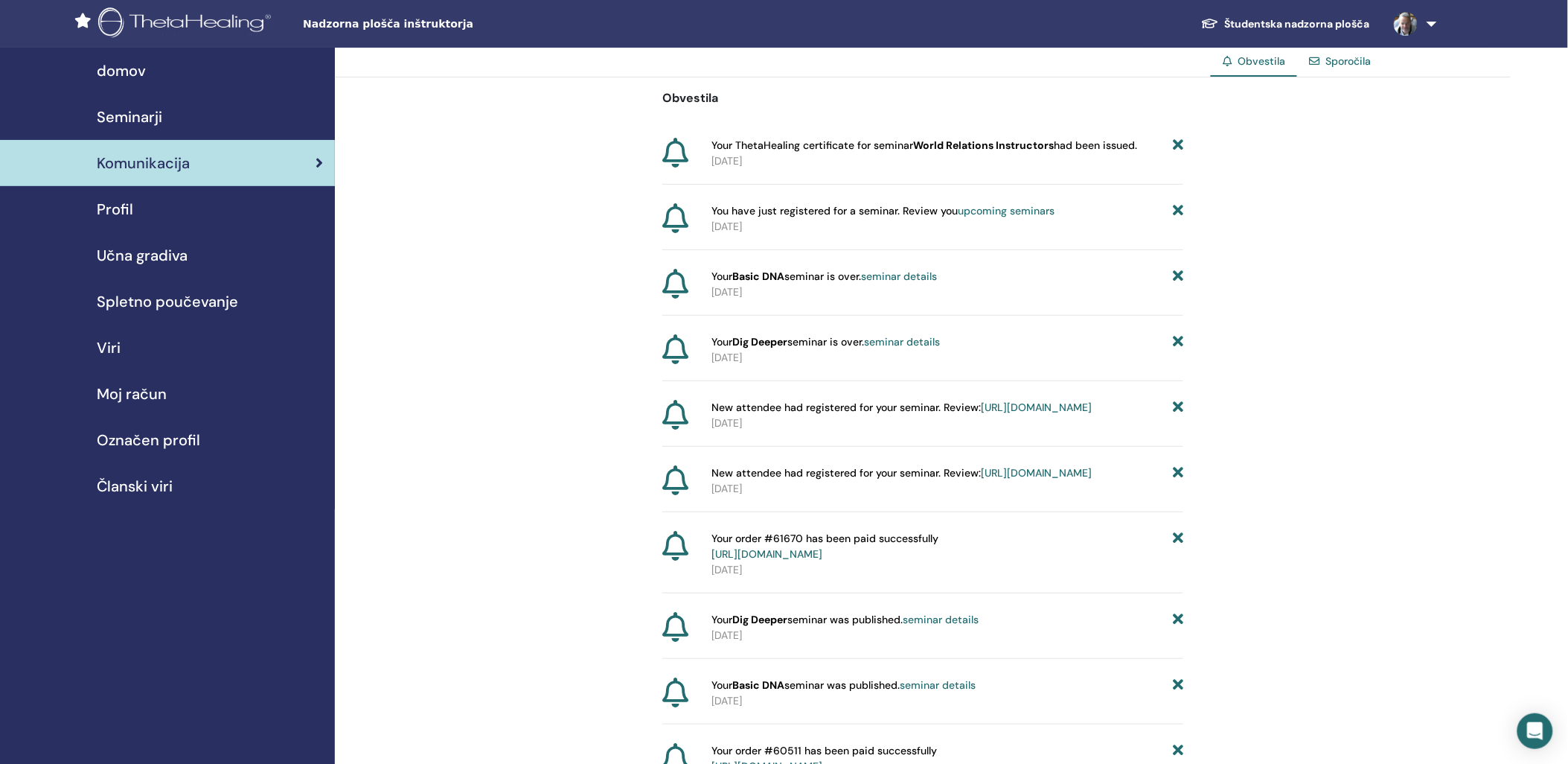
click at [107, 211] on span "Profil" at bounding box center [115, 209] width 36 height 22
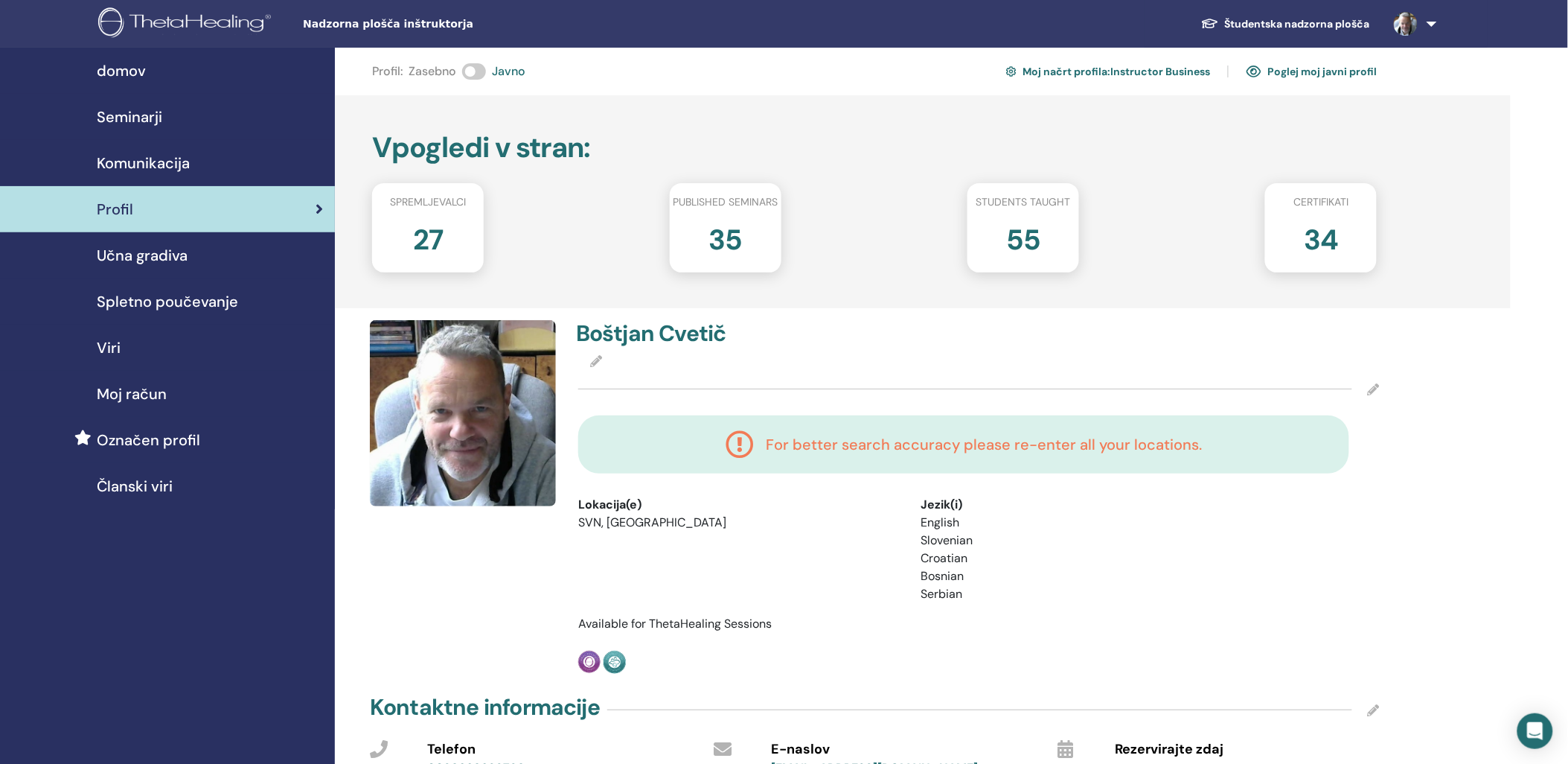
click at [144, 255] on span "Učna gradiva" at bounding box center [142, 255] width 91 height 22
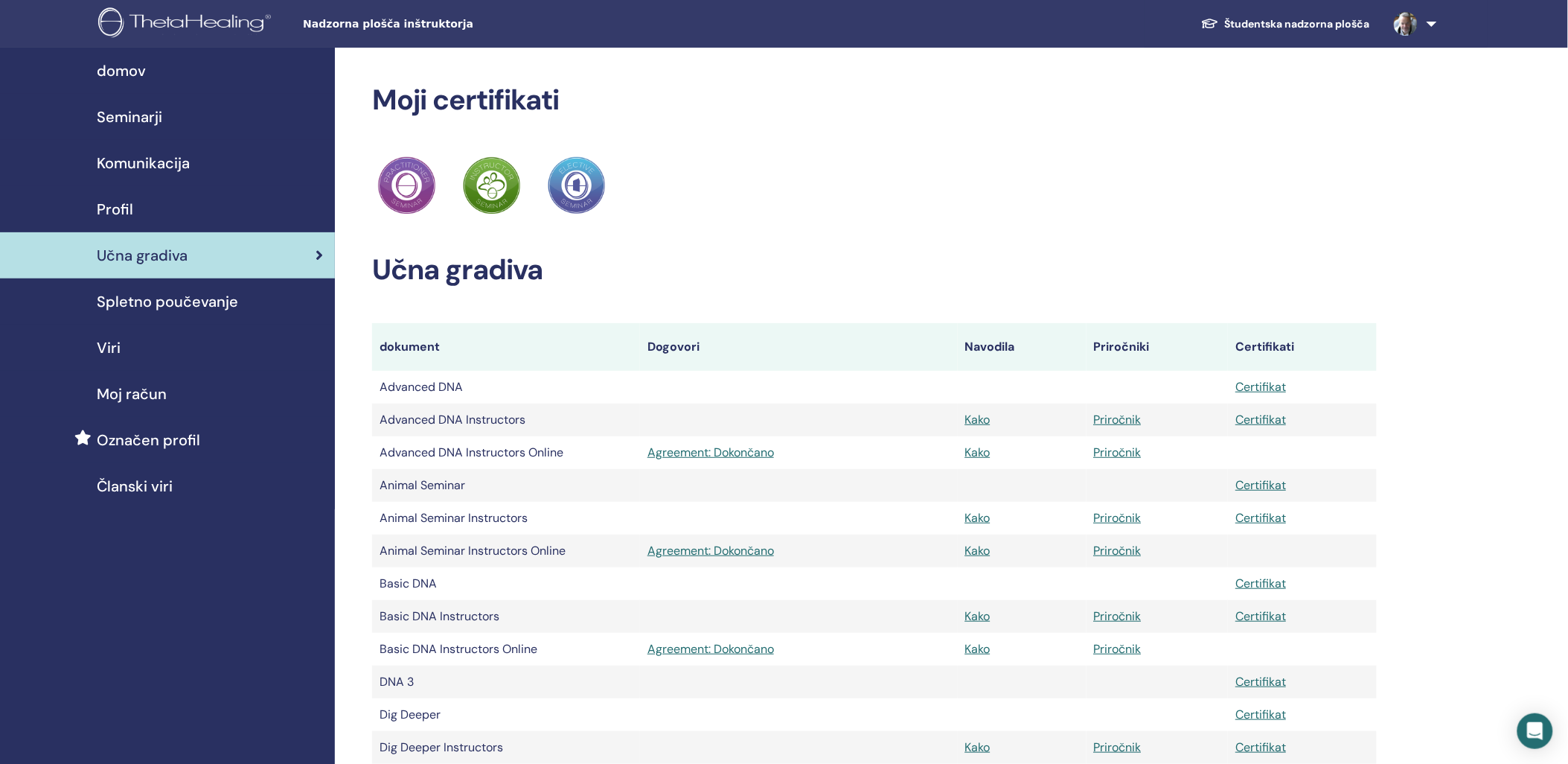
click at [144, 301] on span "Spletno poučevanje" at bounding box center [167, 301] width 142 height 22
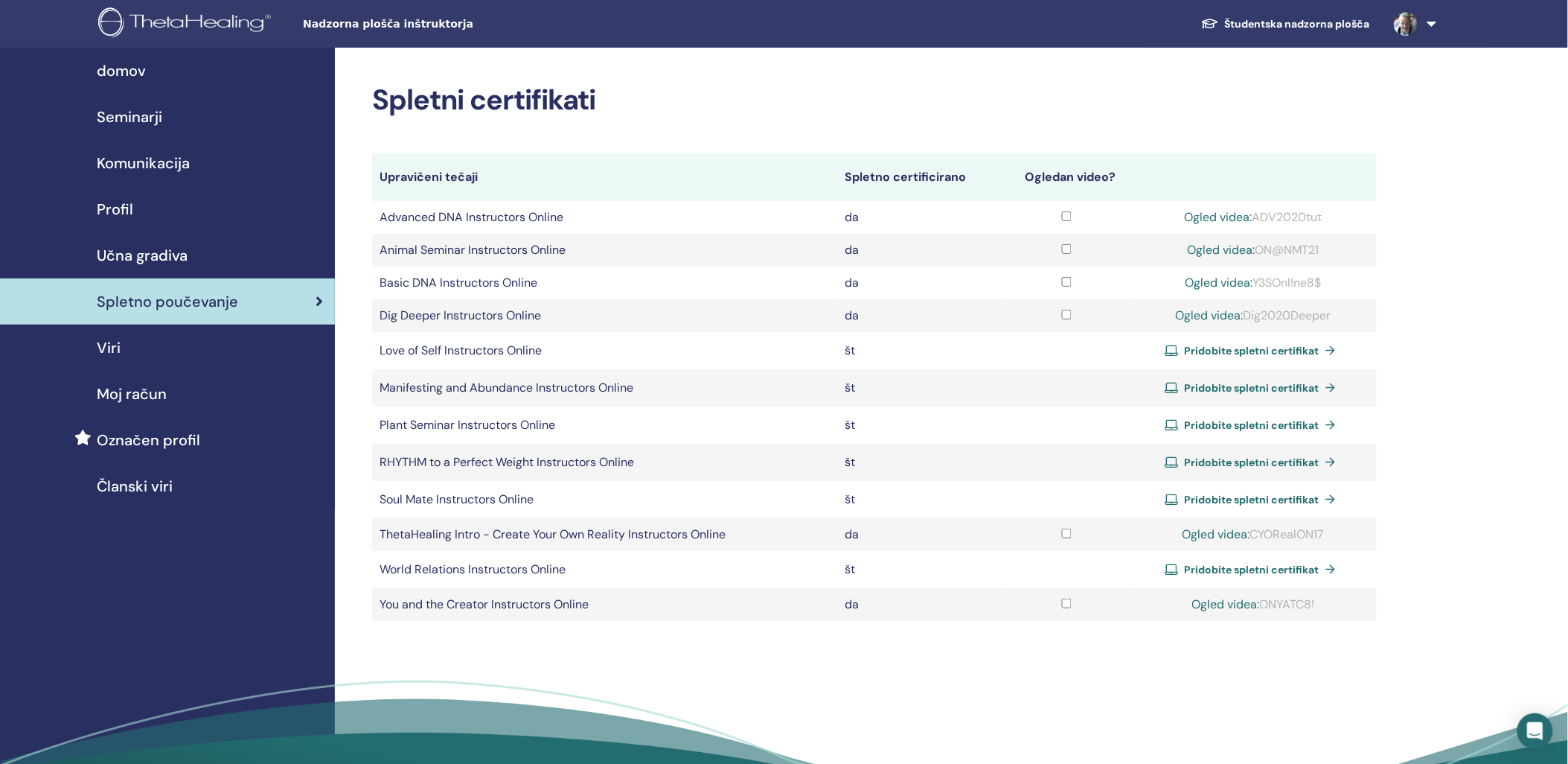
click at [105, 344] on span "Viri" at bounding box center [108, 348] width 24 height 22
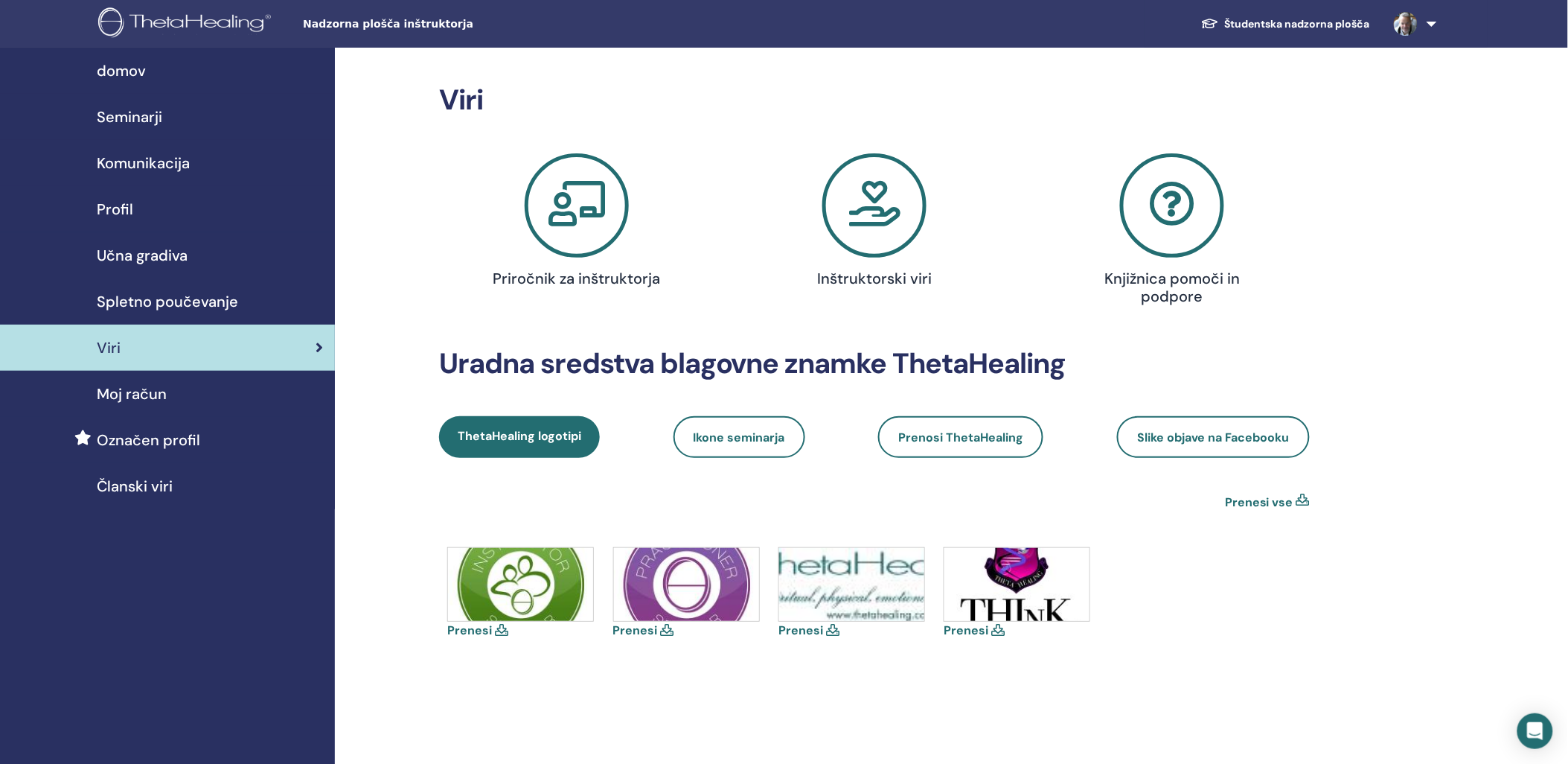
click at [111, 392] on span "Moj račun" at bounding box center [132, 393] width 70 height 22
